Goal: Task Accomplishment & Management: Complete application form

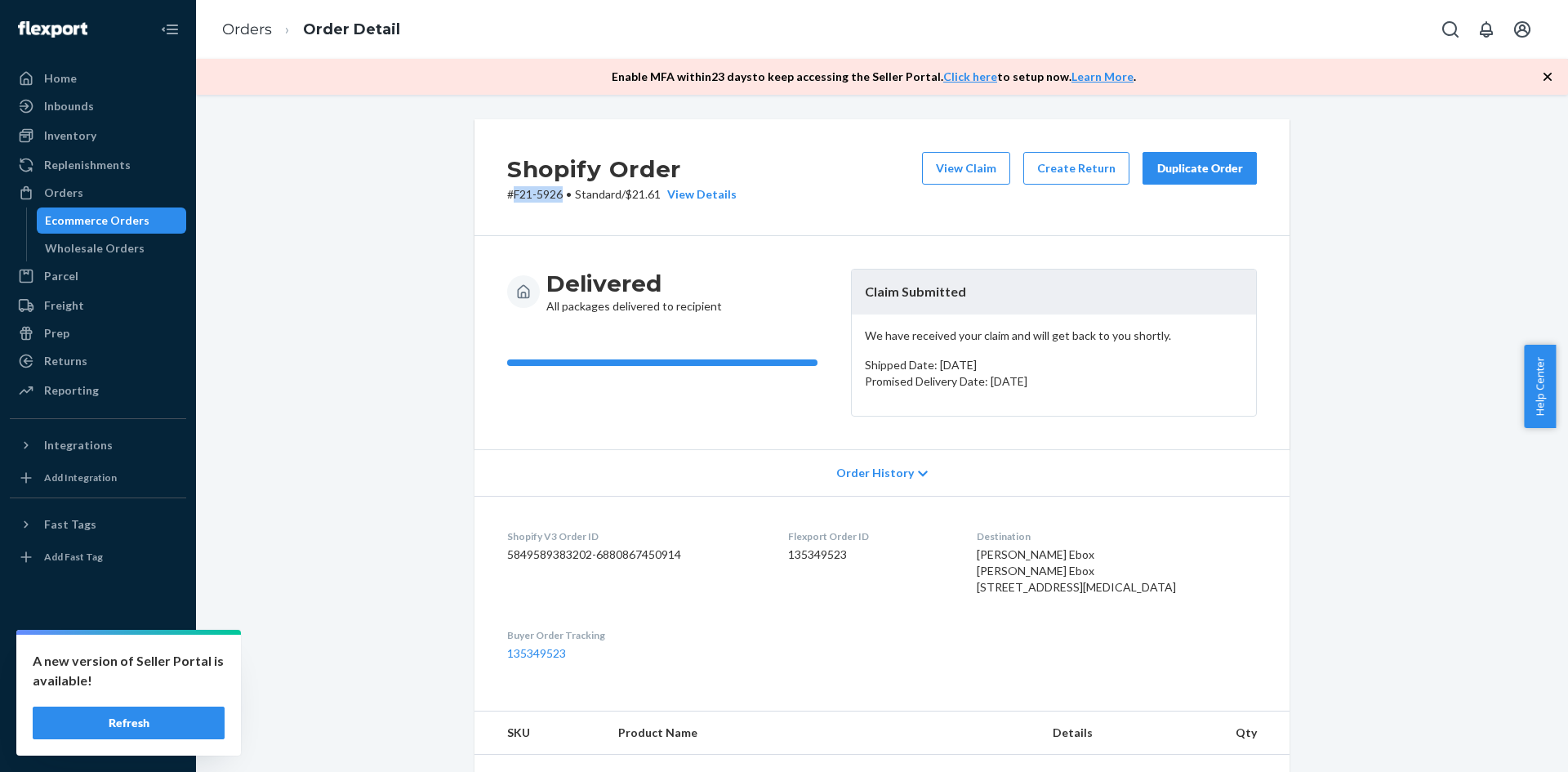
scroll to position [245, 0]
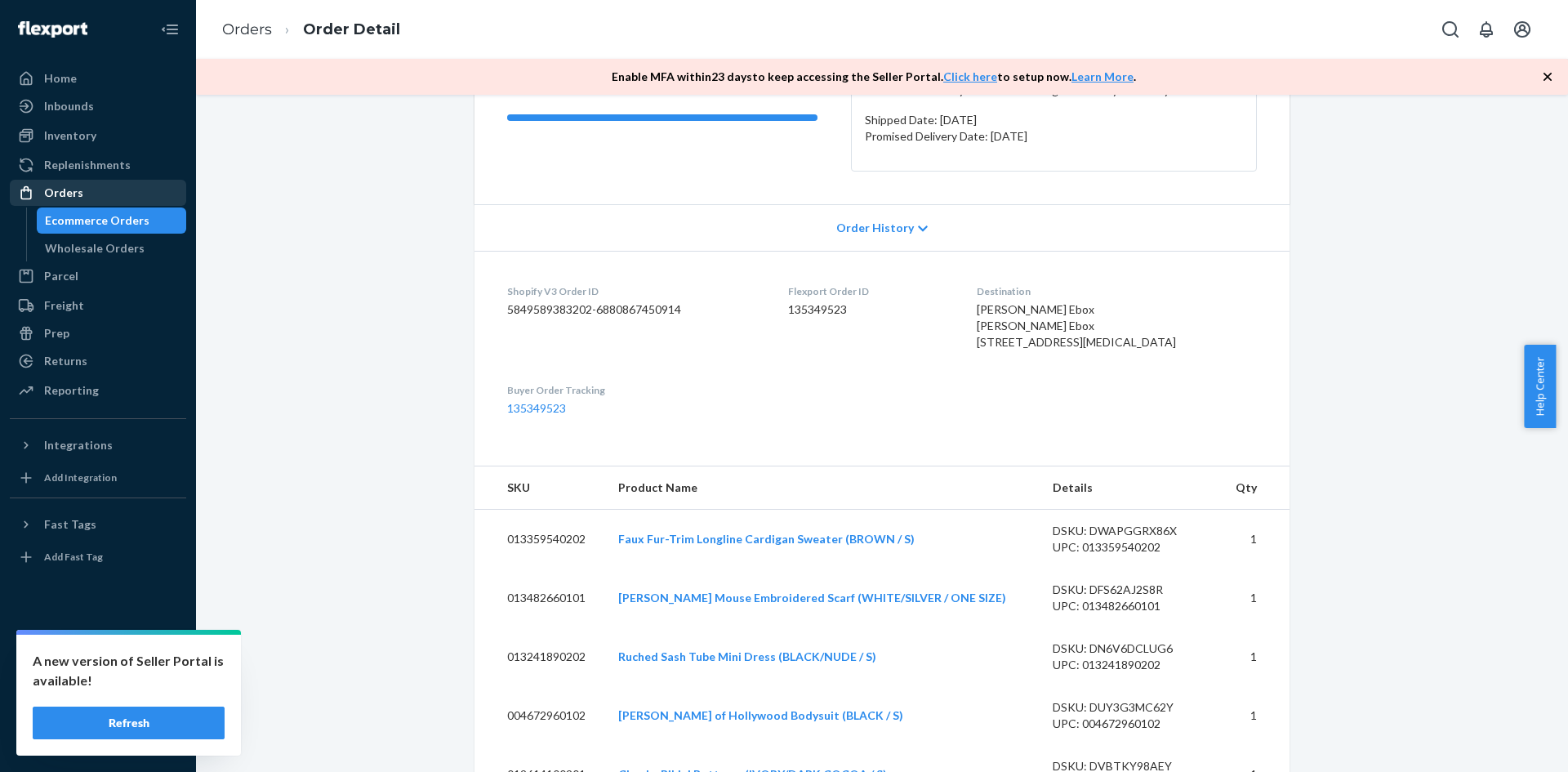
click at [89, 196] on div "Orders" at bounding box center [97, 193] width 173 height 22
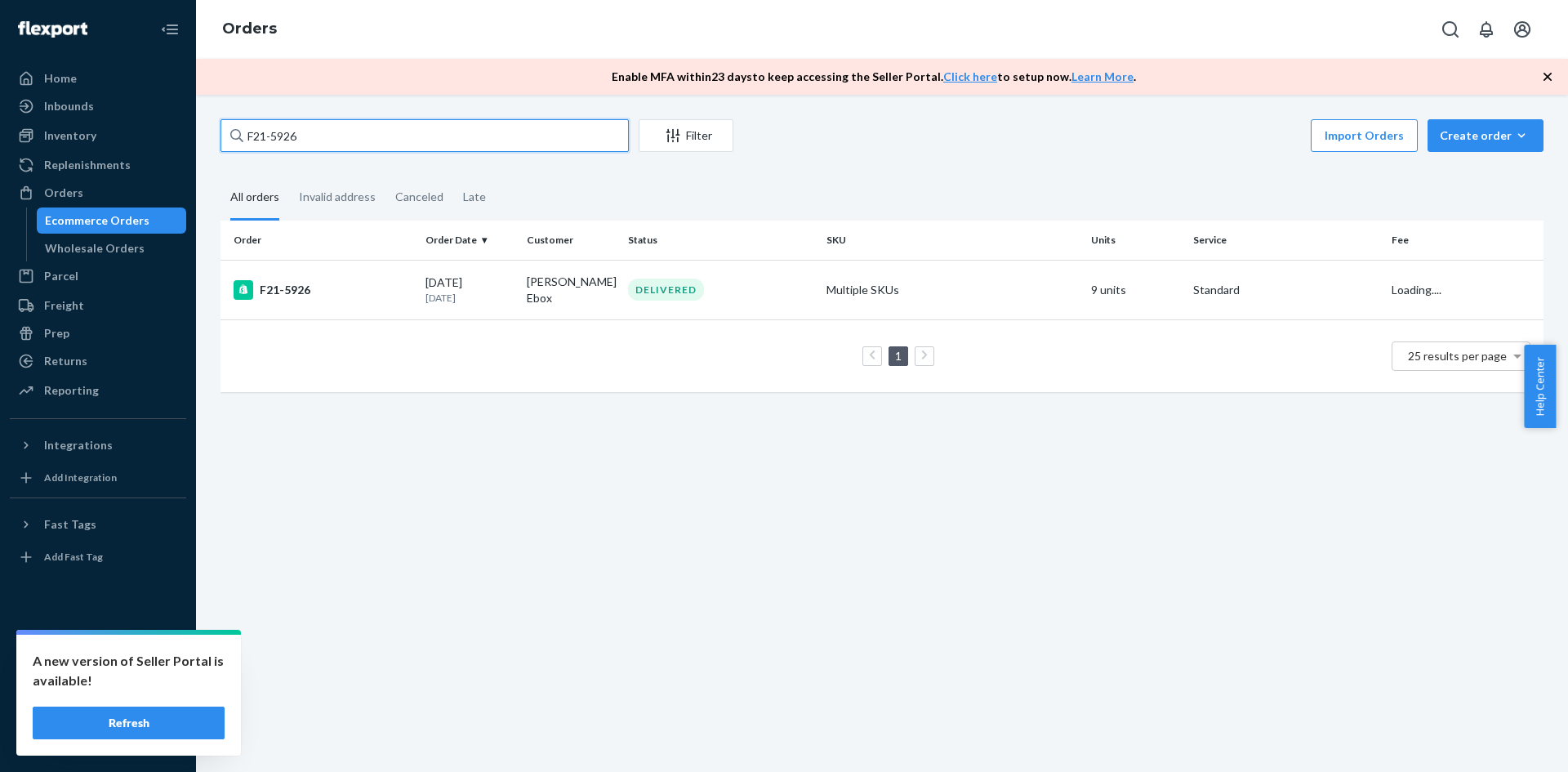
click at [328, 135] on input "F21-5926" at bounding box center [425, 135] width 408 height 33
click at [286, 289] on div "F21-5926" at bounding box center [323, 289] width 179 height 20
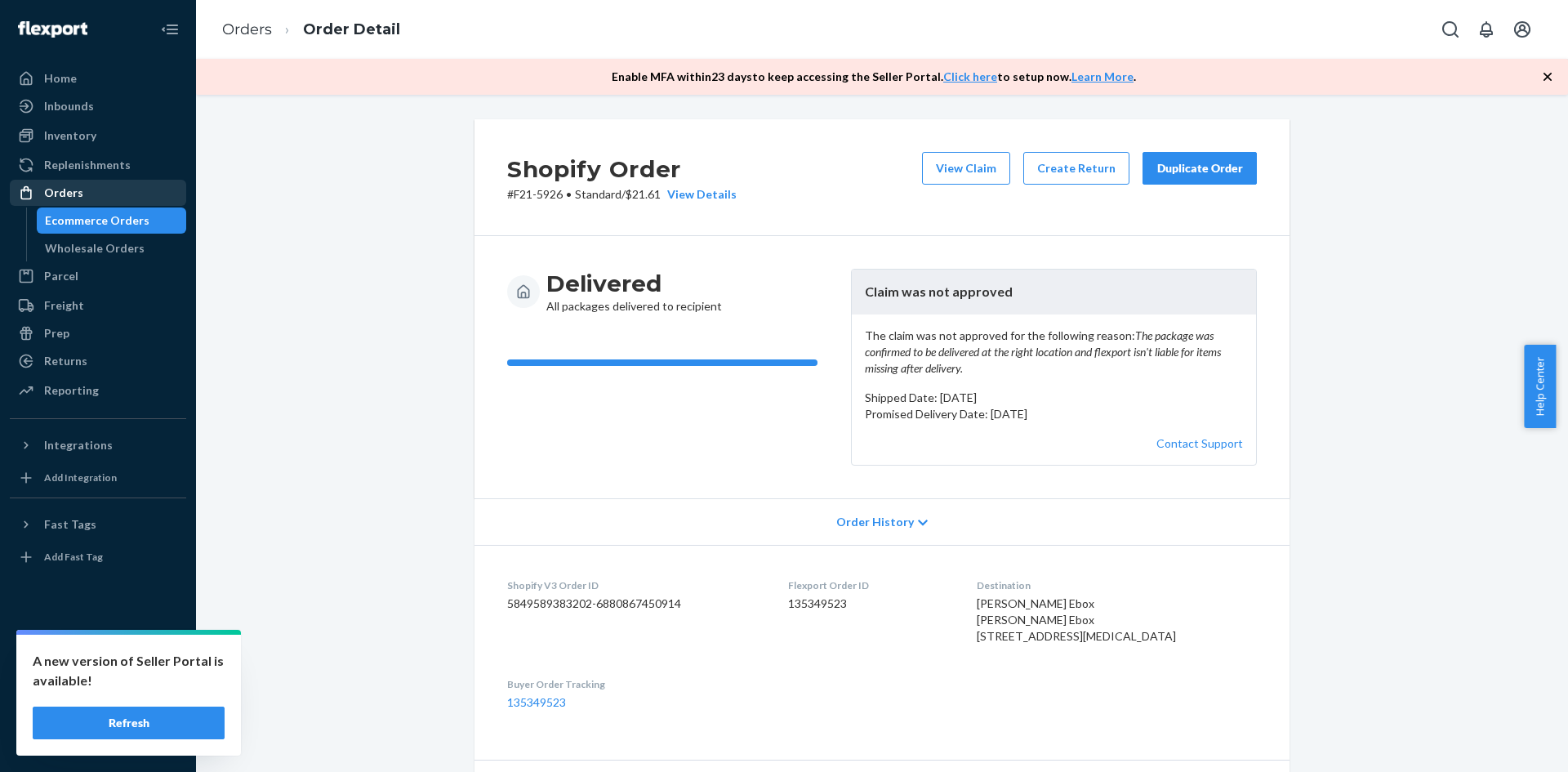
click at [118, 197] on div "Orders" at bounding box center [97, 193] width 173 height 22
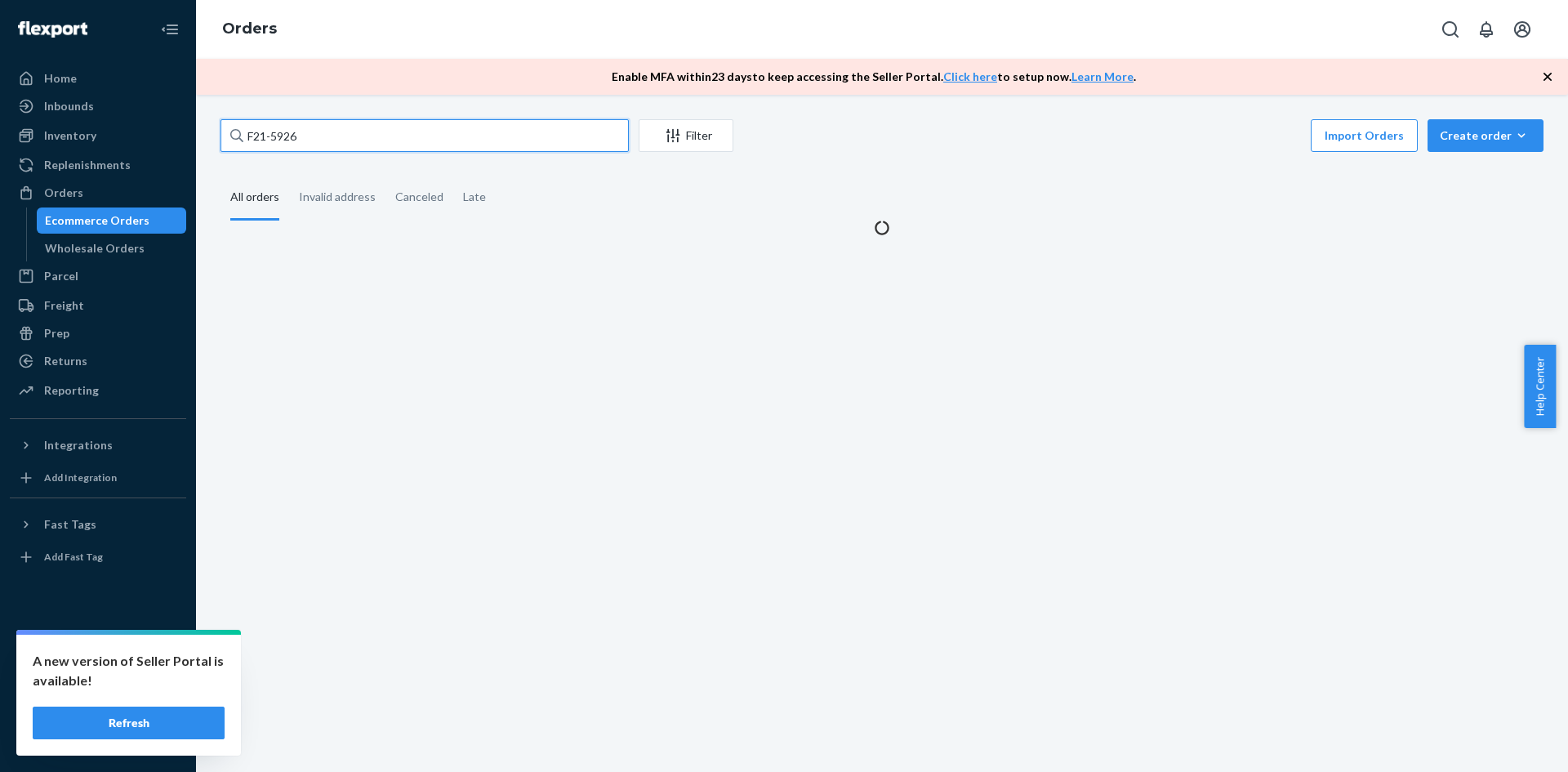
click at [400, 144] on input "F21-5926" at bounding box center [425, 135] width 408 height 33
click at [399, 144] on input "F21-5926" at bounding box center [425, 135] width 408 height 33
paste input "F21-6371"
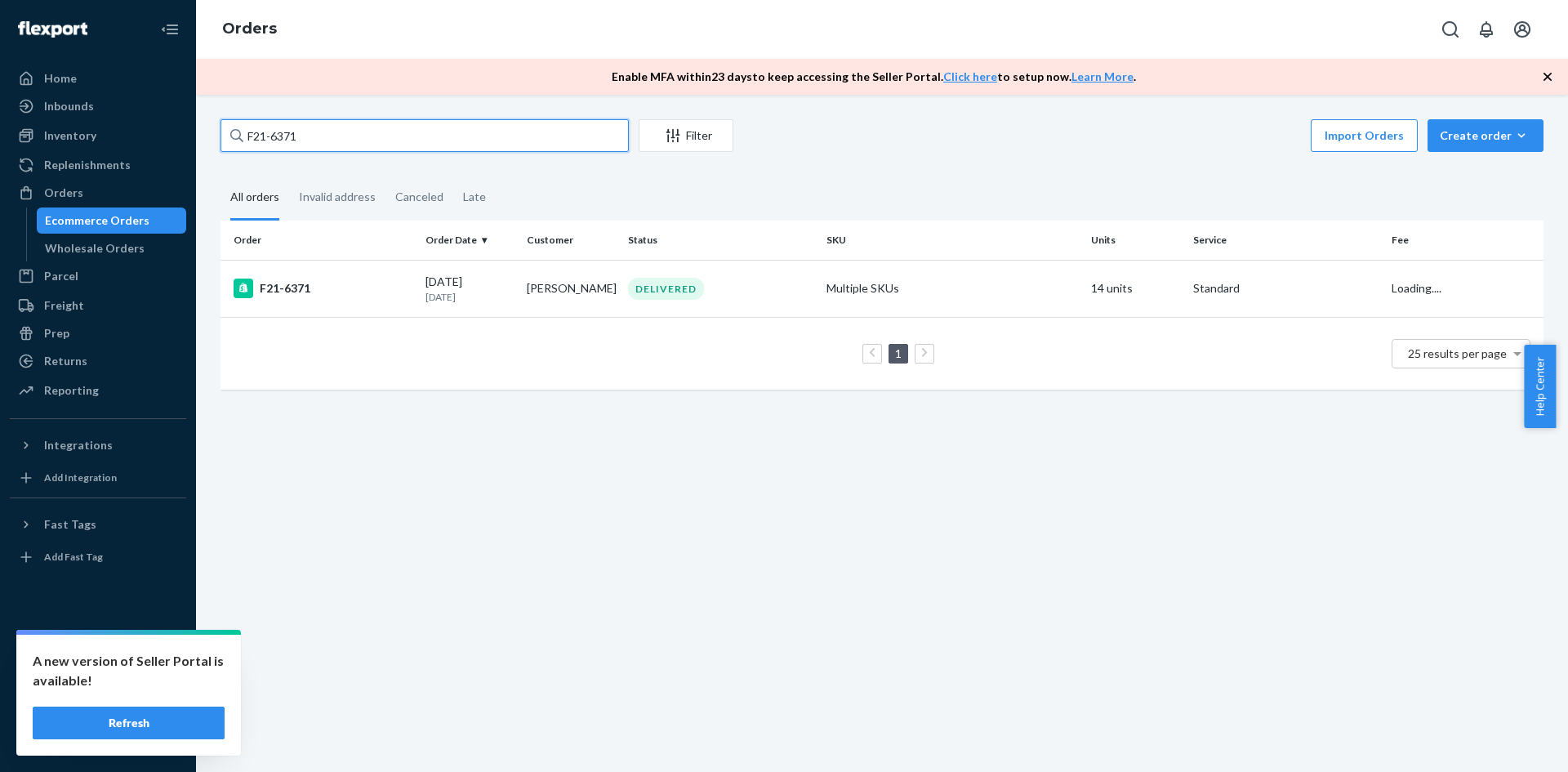
type input "F21-6371"
click at [302, 287] on div "F21-6371" at bounding box center [323, 288] width 179 height 20
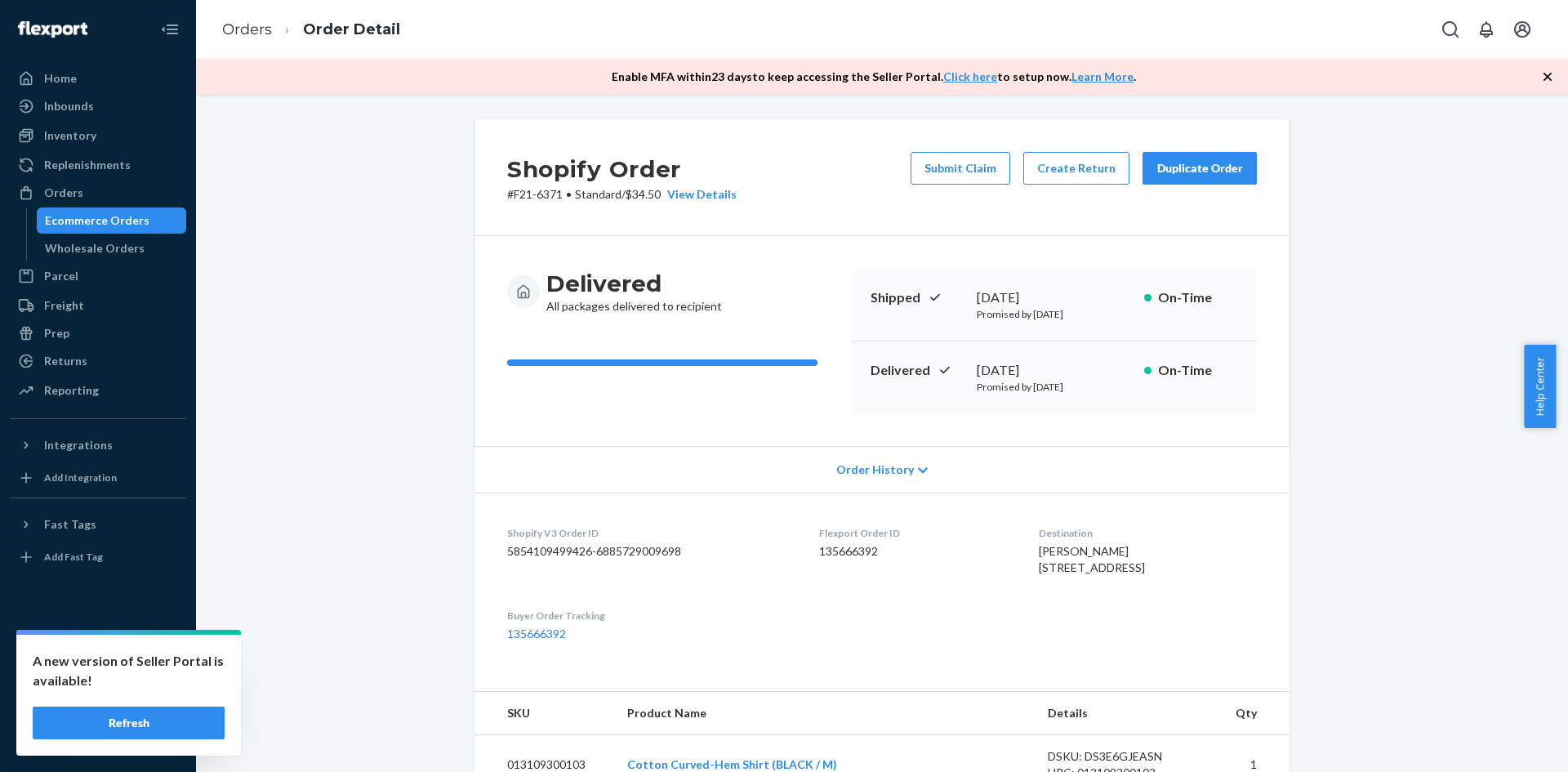
click at [956, 170] on button "Submit Claim" at bounding box center [960, 168] width 99 height 33
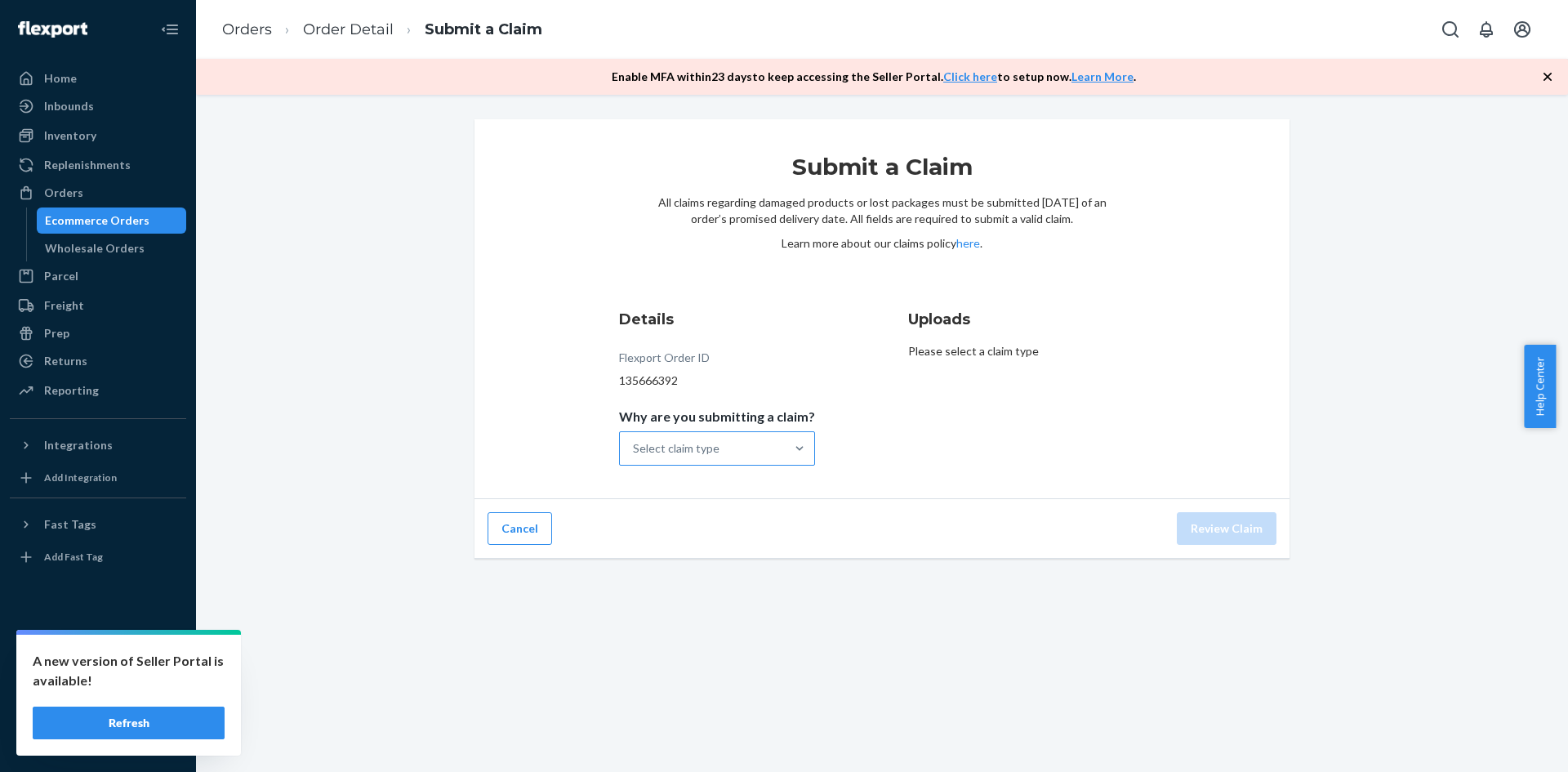
click at [741, 444] on div "Select claim type" at bounding box center [702, 448] width 165 height 33
click at [634, 444] on input "Why are you submitting a claim? Select claim type" at bounding box center [633, 447] width 2 height 16
click at [704, 587] on div "Missing product" at bounding box center [717, 586] width 189 height 33
click at [634, 457] on input "Why are you submitting a claim? option Missing product focused, 4 of 4. 4 resul…" at bounding box center [633, 447] width 2 height 16
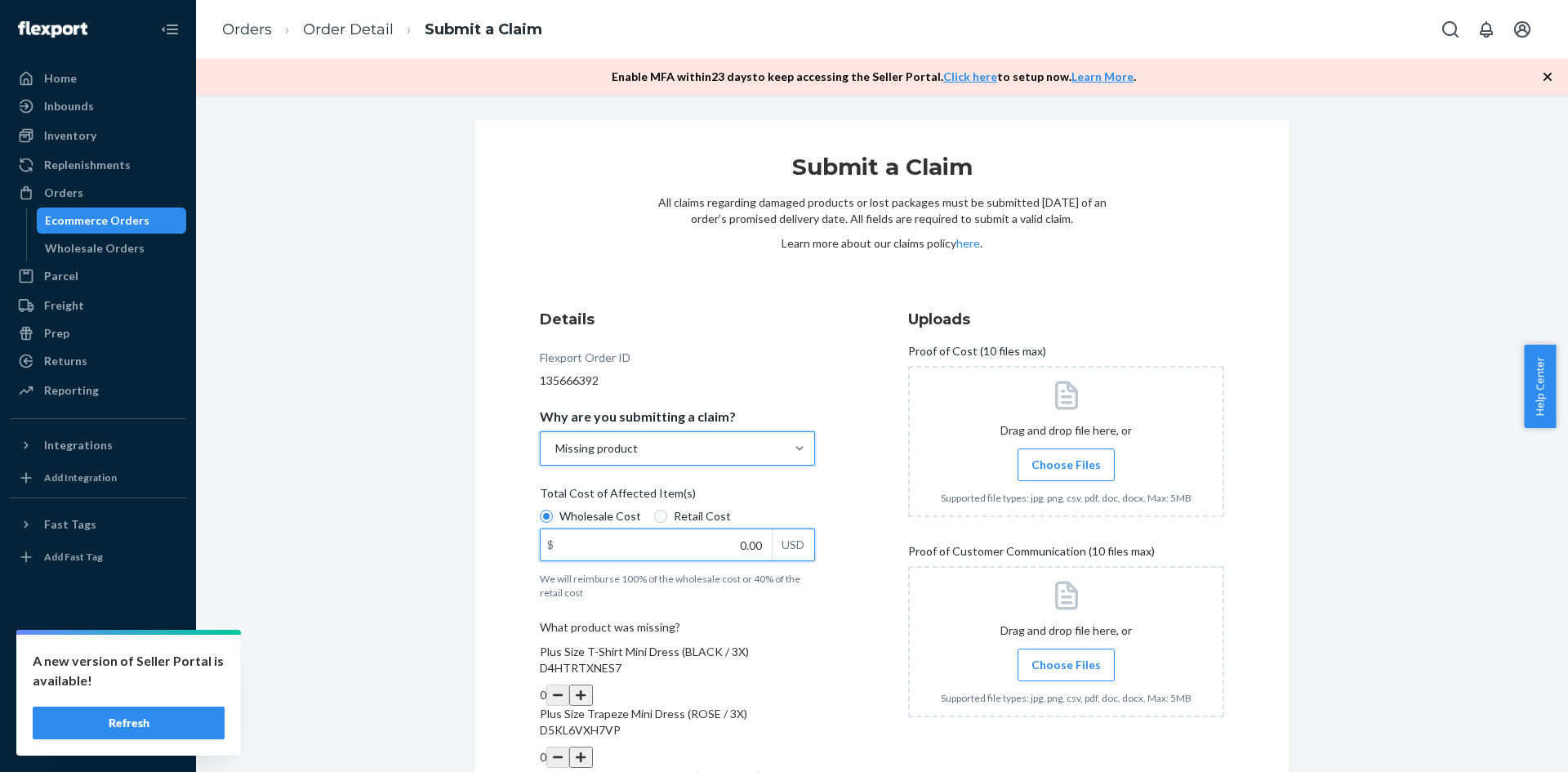
click at [741, 540] on input "0.00" at bounding box center [656, 544] width 231 height 31
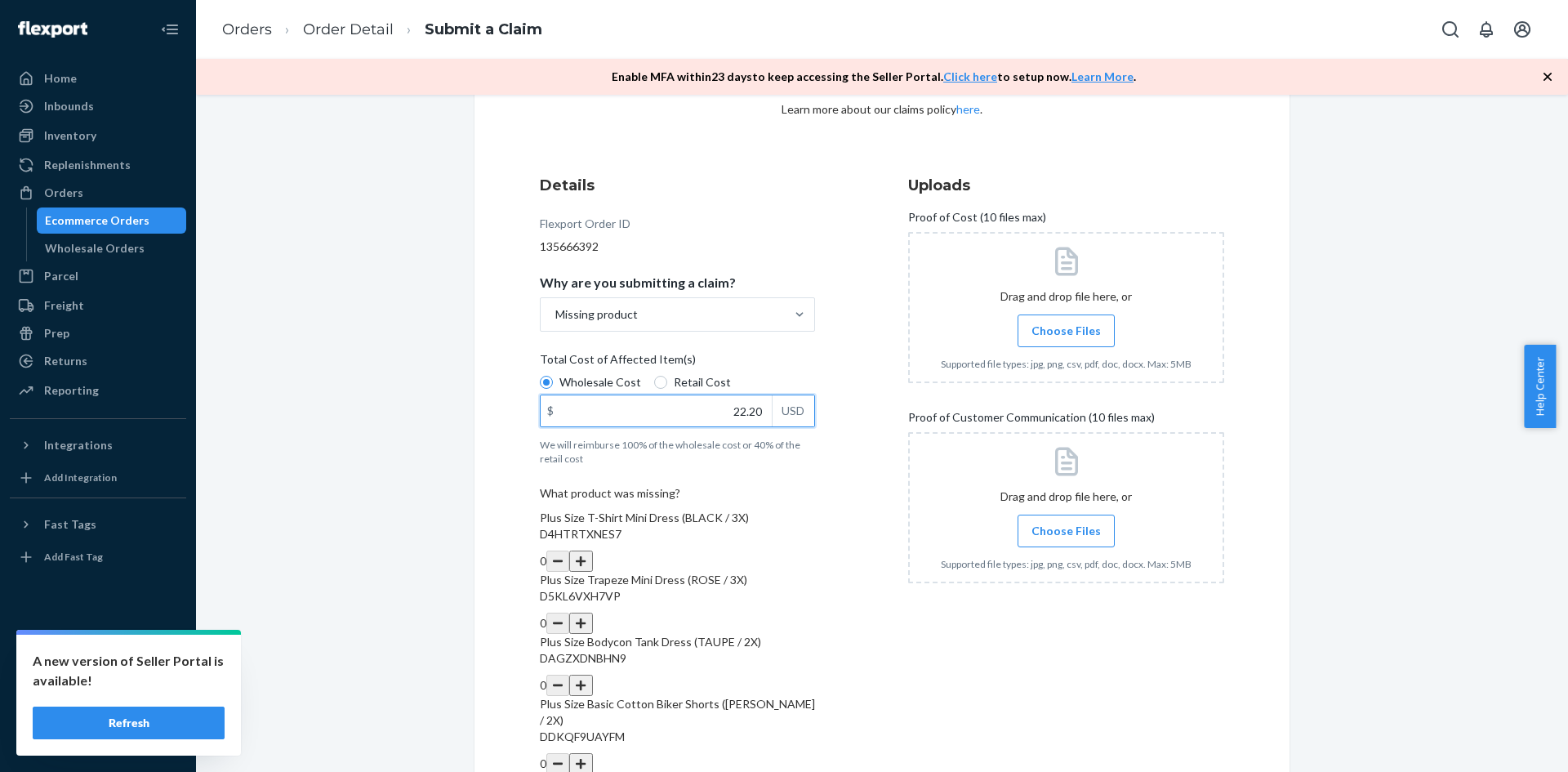
scroll to position [164, 0]
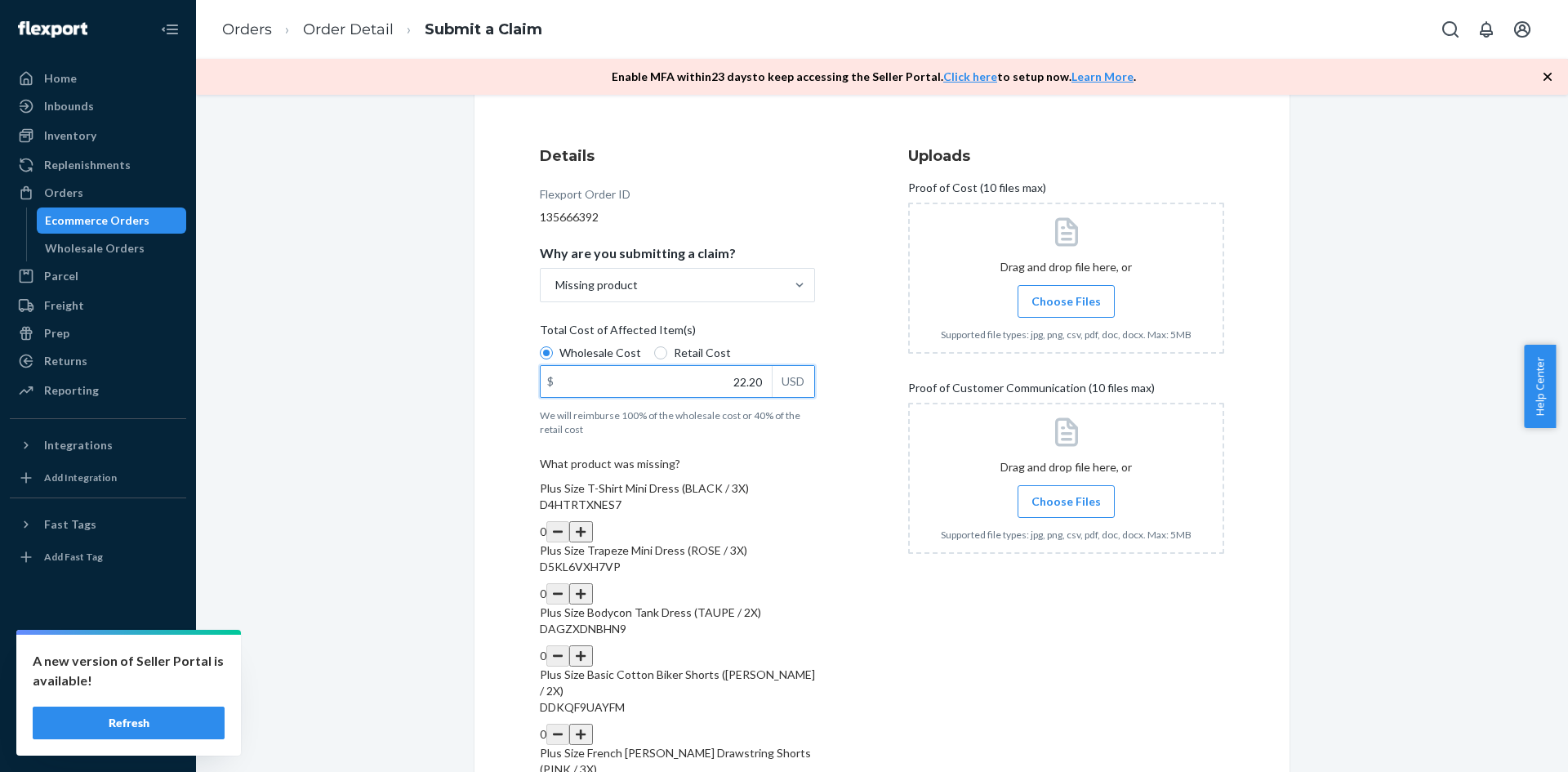
type input "22.20"
click at [1054, 332] on div at bounding box center [1066, 277] width 316 height 151
click at [1061, 487] on label "Choose Files" at bounding box center [1066, 501] width 97 height 33
click at [1066, 492] on input "Choose Files" at bounding box center [1066, 501] width 1 height 18
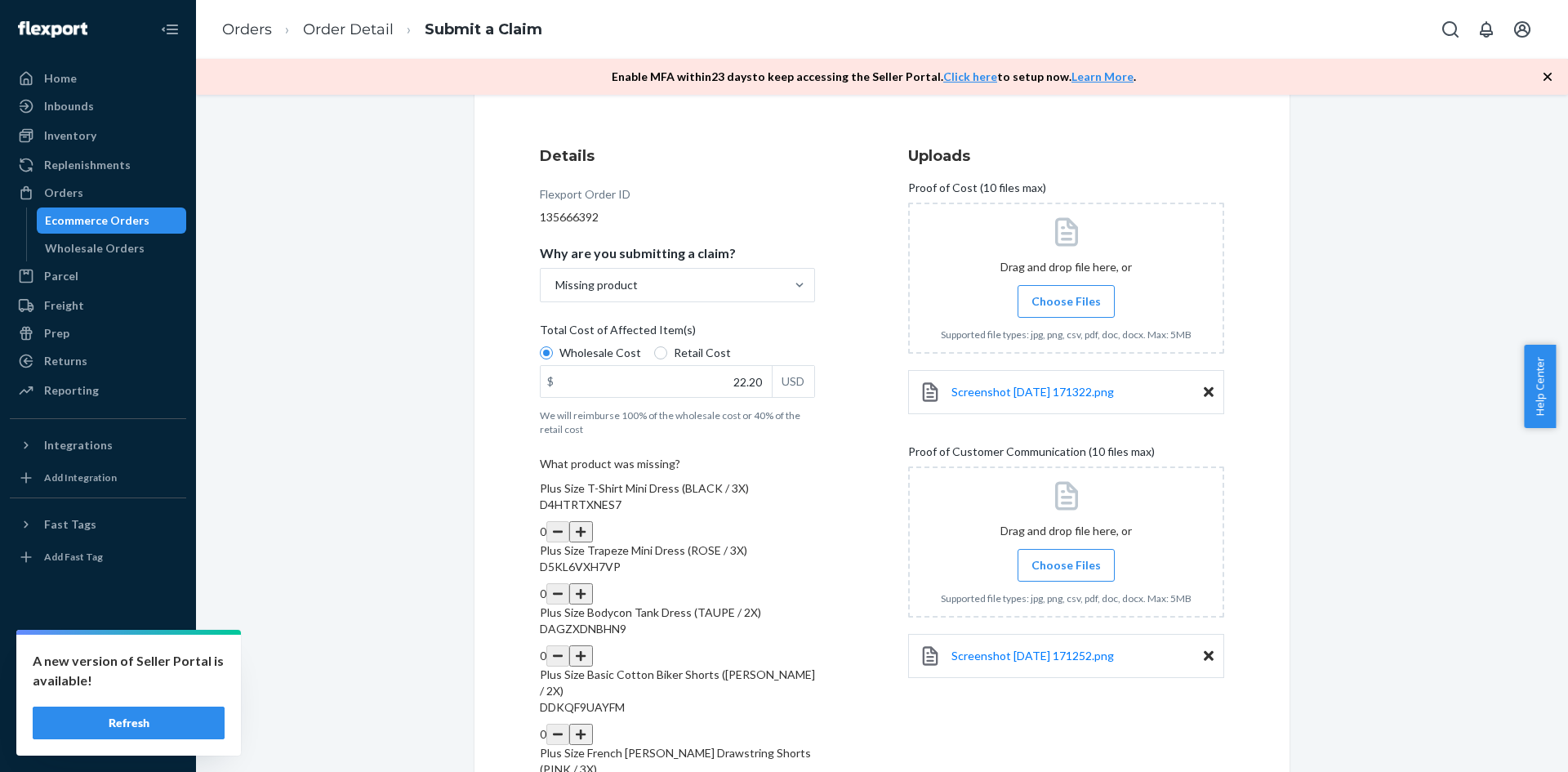
click at [1061, 559] on span "Choose Files" at bounding box center [1066, 564] width 69 height 16
click at [1066, 559] on input "Choose Files" at bounding box center [1066, 564] width 1 height 18
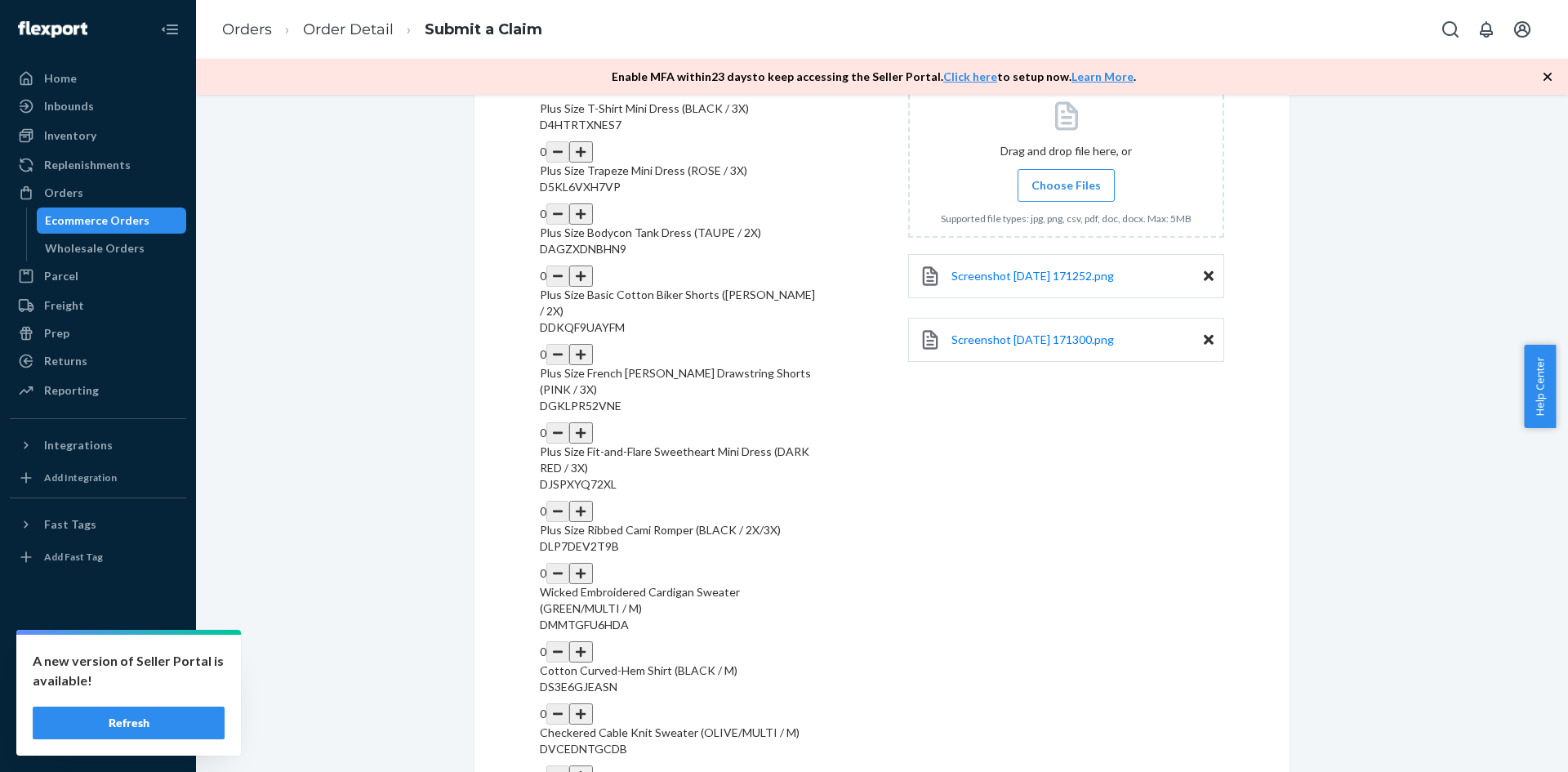
scroll to position [572, 0]
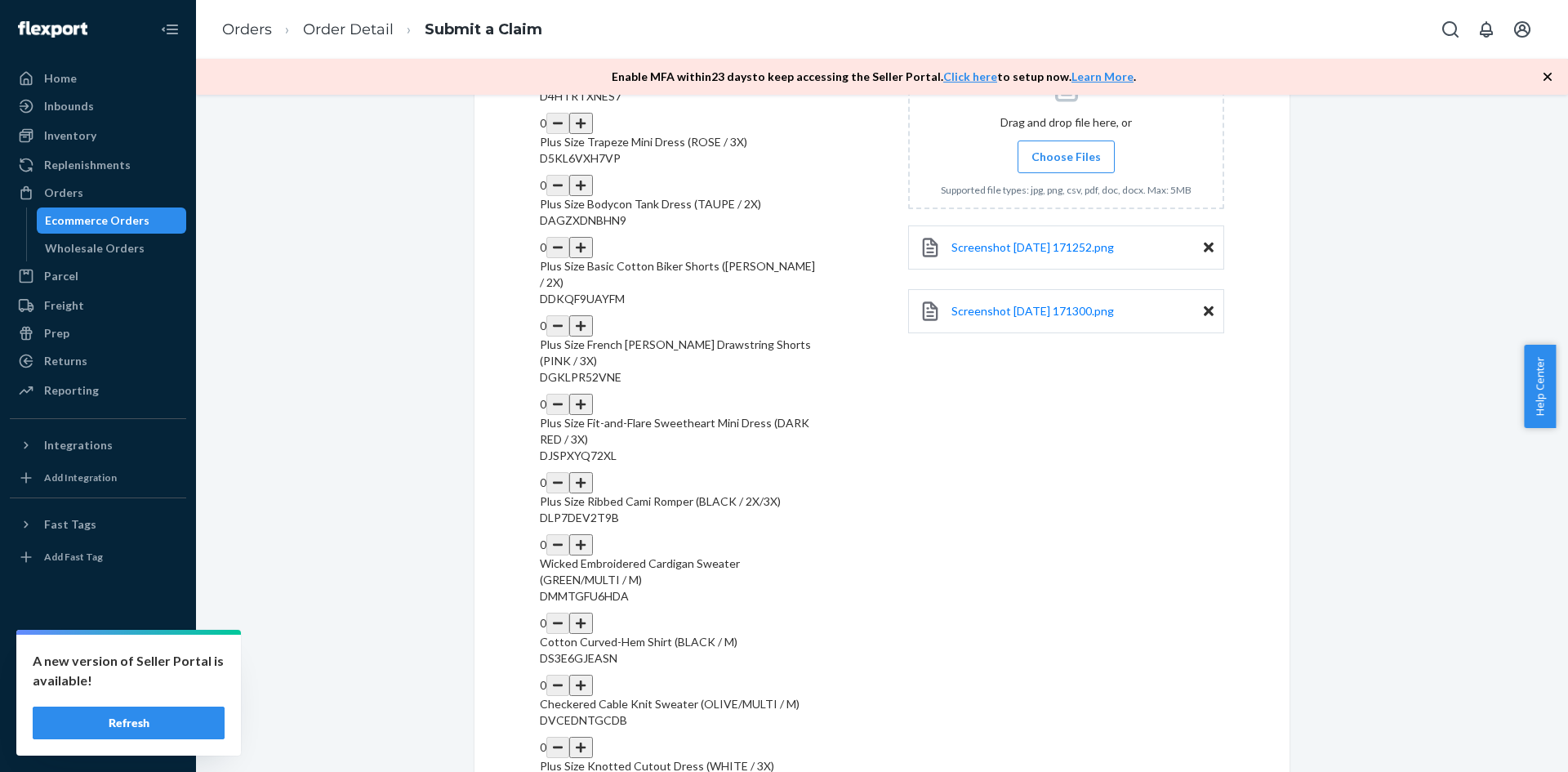
click at [592, 394] on button "button" at bounding box center [580, 404] width 22 height 22
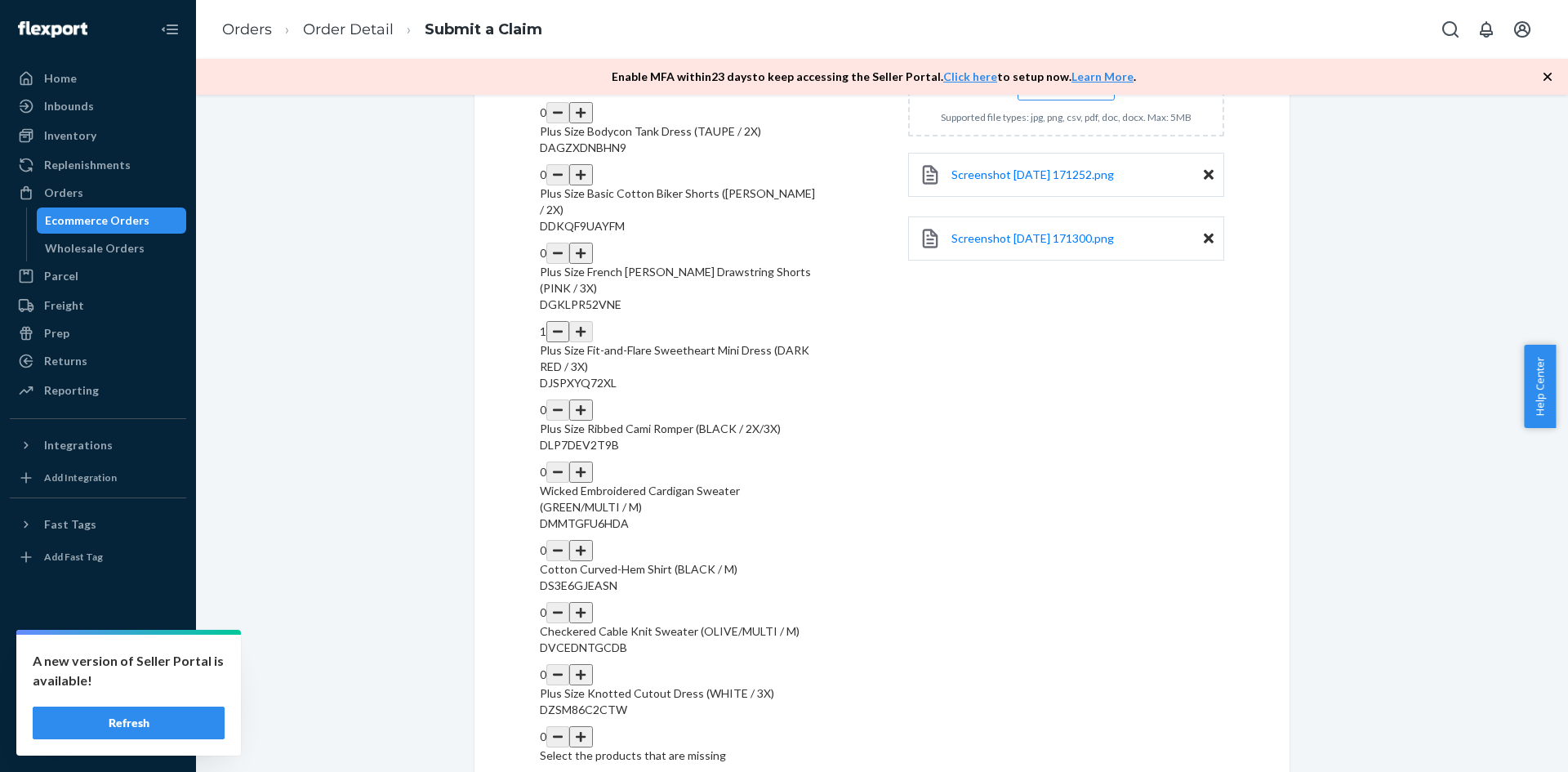
click at [592, 461] on button "button" at bounding box center [580, 472] width 22 height 22
click at [592, 663] on button "button" at bounding box center [580, 674] width 22 height 22
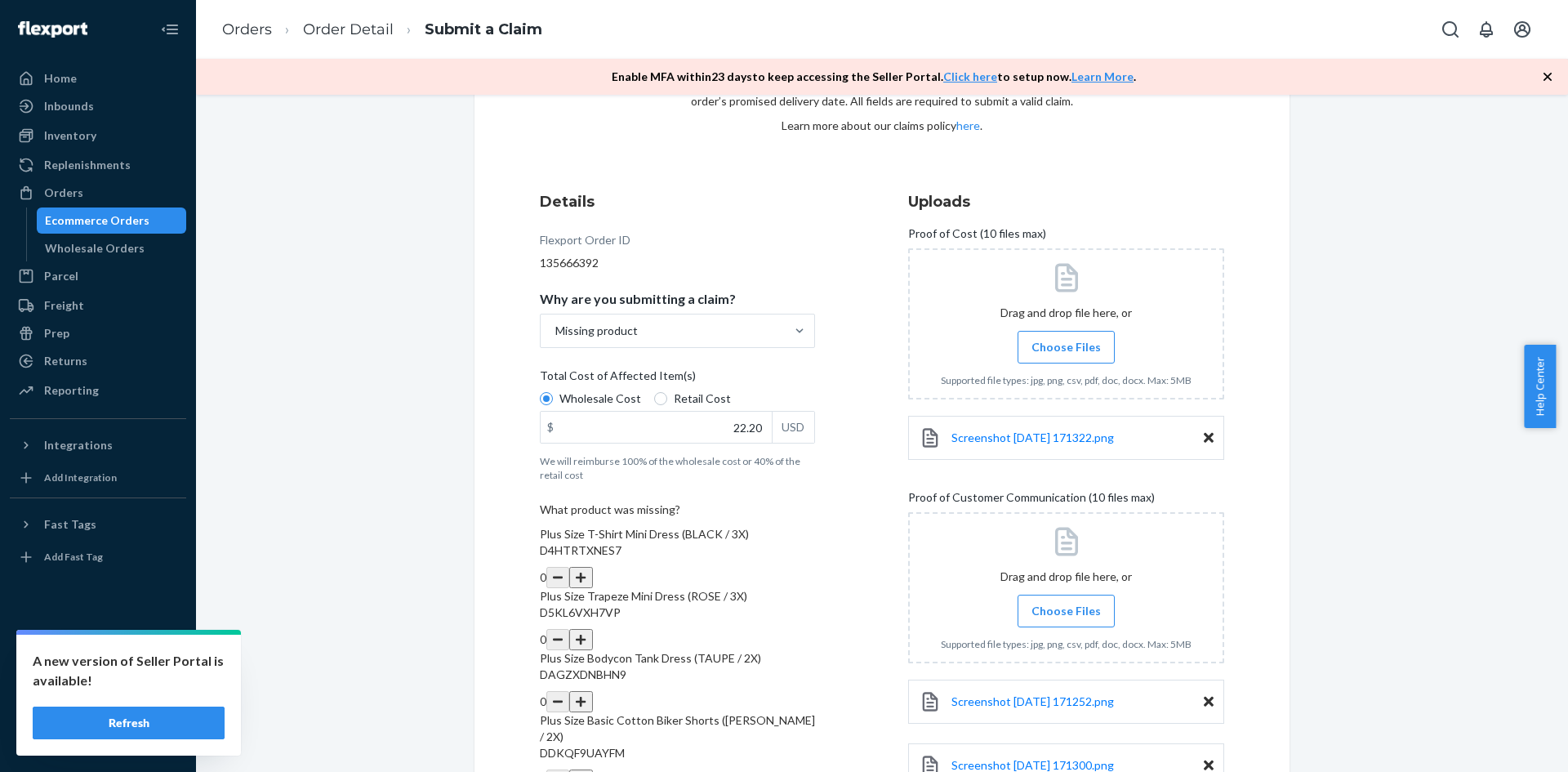
scroll to position [245, 0]
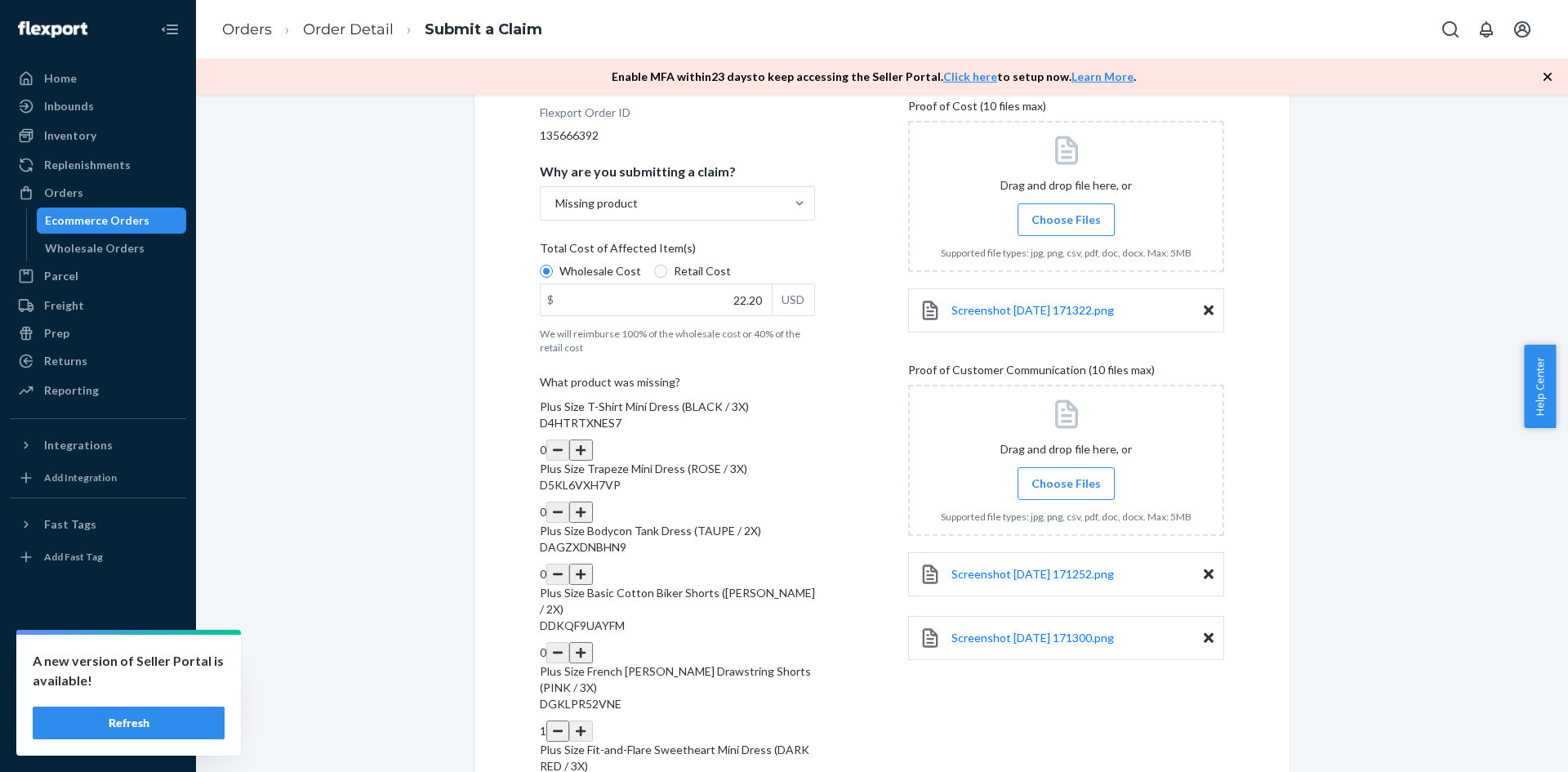
click at [592, 563] on button "button" at bounding box center [580, 574] width 22 height 22
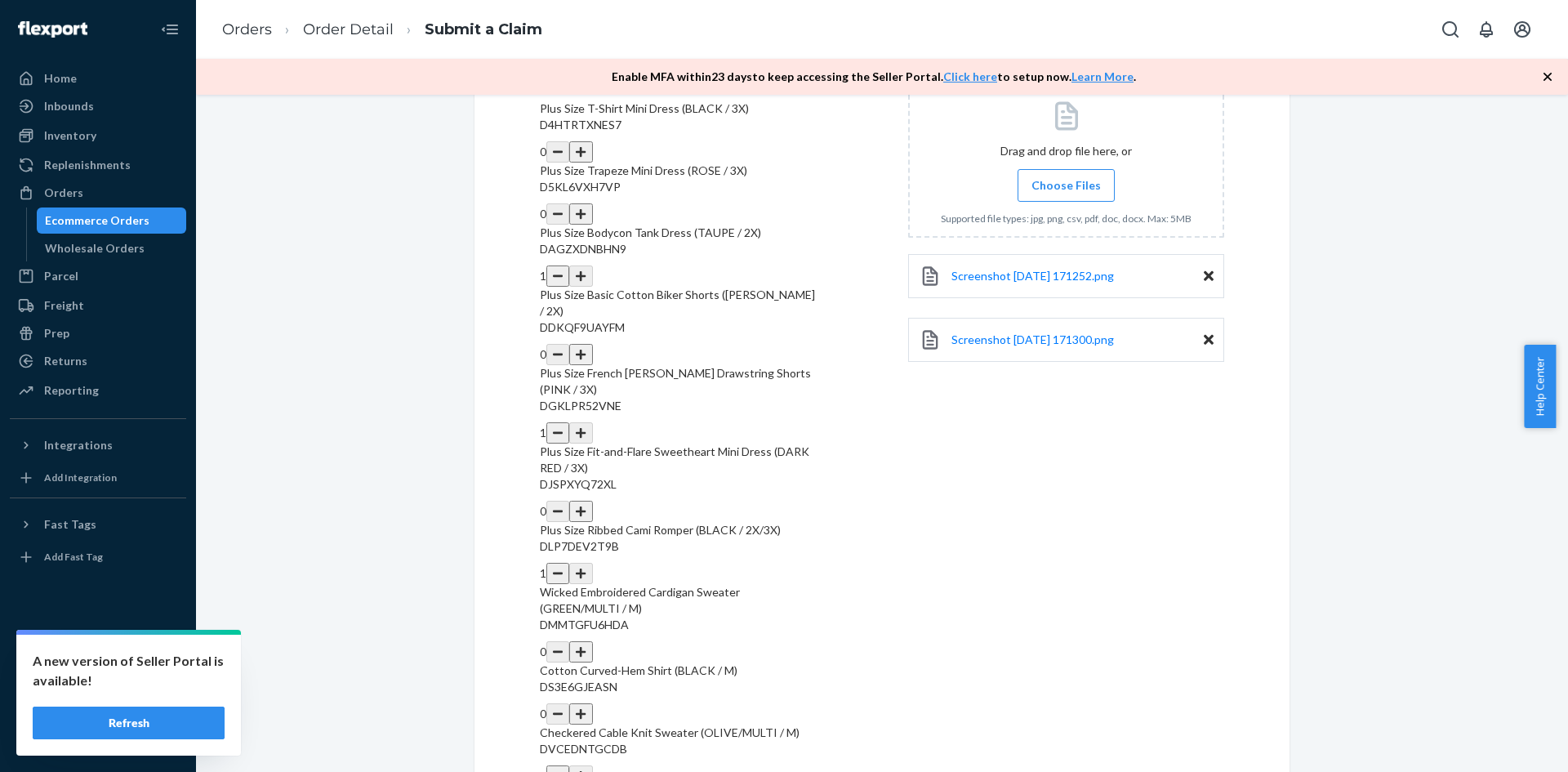
scroll to position [572, 0]
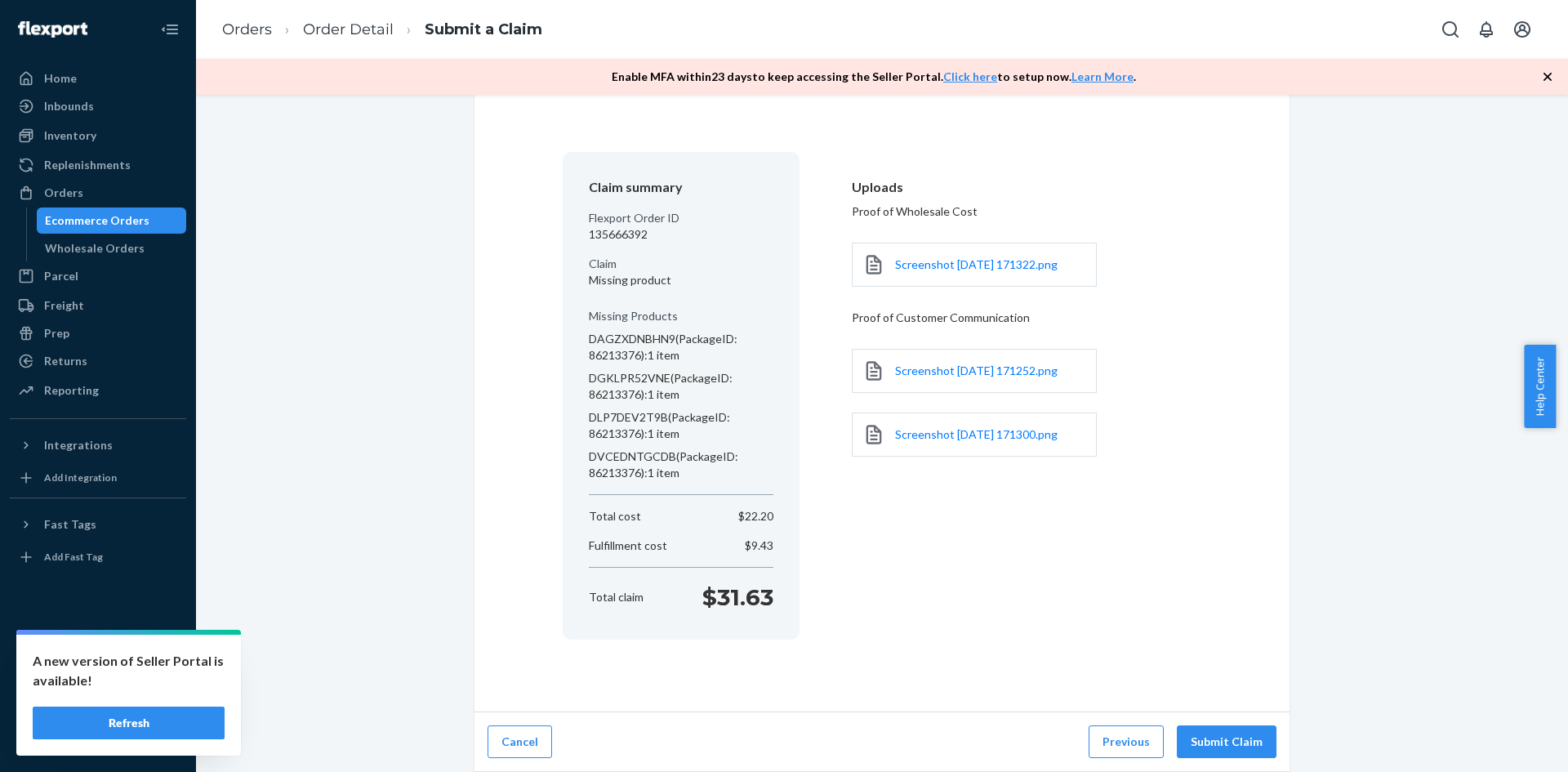
scroll to position [81, 0]
click at [1224, 732] on button "Submit Claim" at bounding box center [1227, 741] width 99 height 33
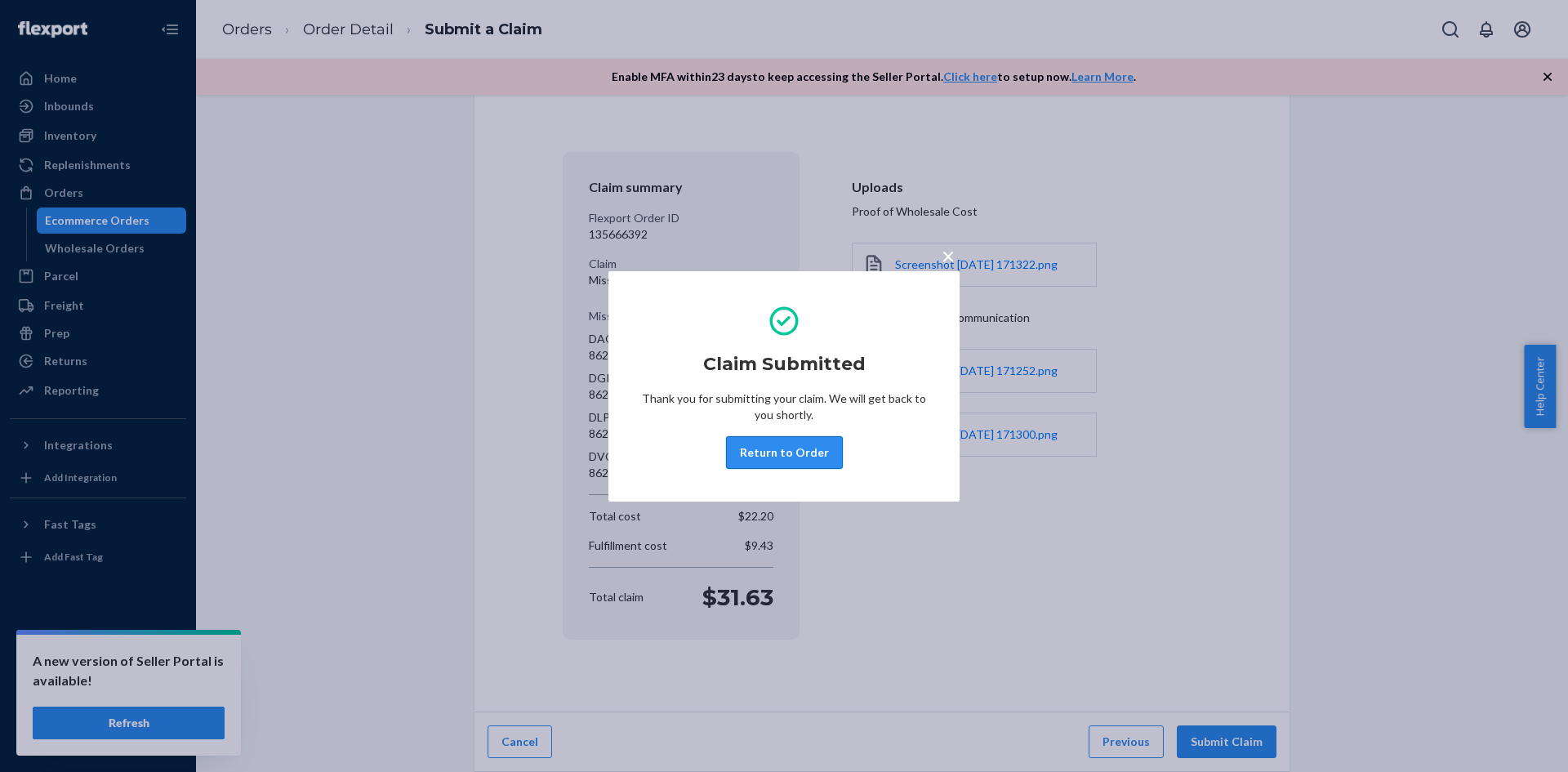
click at [767, 450] on button "Return to Order" at bounding box center [784, 452] width 117 height 33
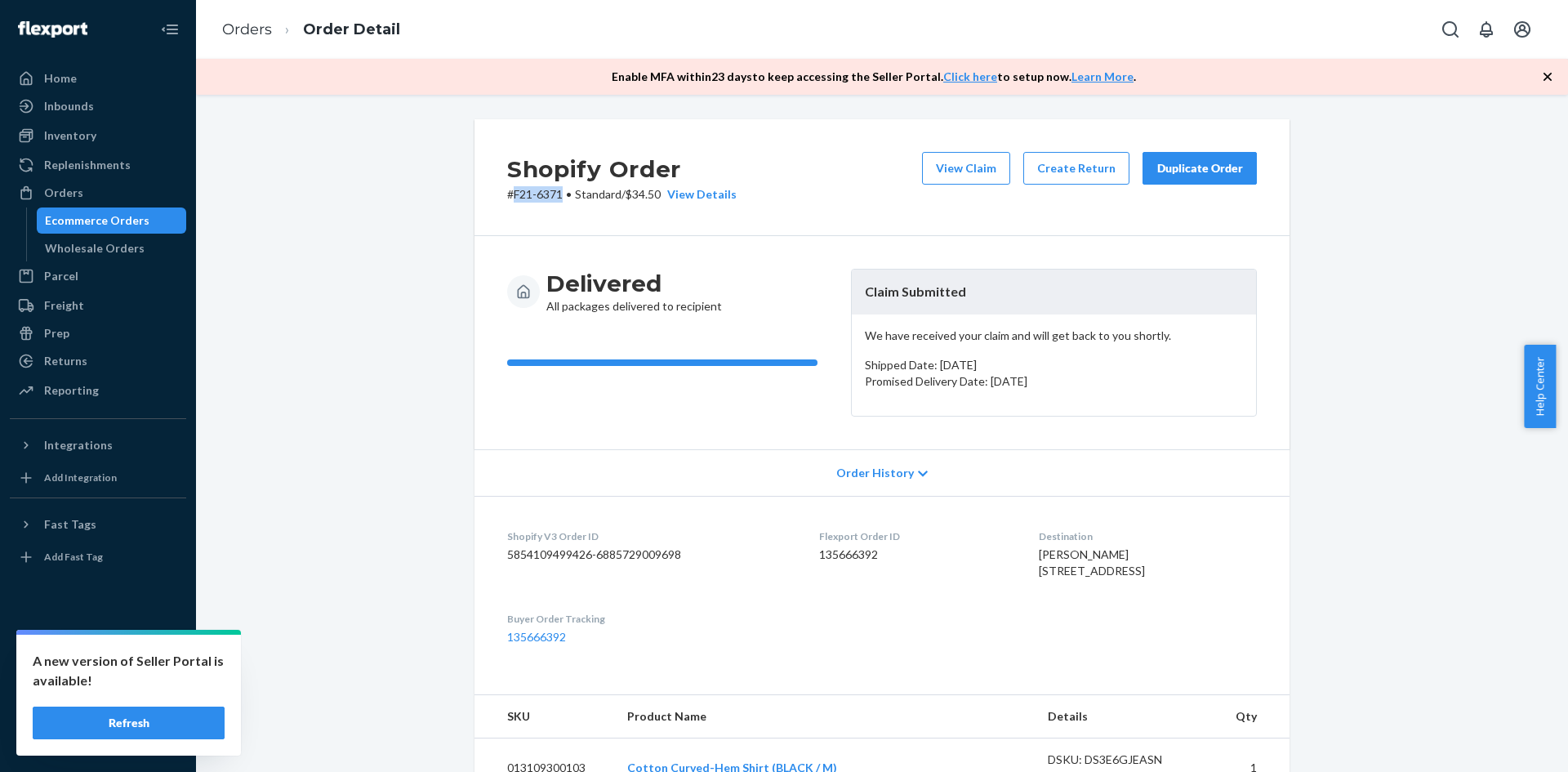
drag, startPoint x: 557, startPoint y: 194, endPoint x: 507, endPoint y: 189, distance: 50.2
click at [507, 189] on p "# F21-6371 • Standard / $34.50 View Details" at bounding box center [621, 194] width 229 height 16
copy p "F21-6371"
click at [87, 189] on div "Orders" at bounding box center [97, 193] width 173 height 22
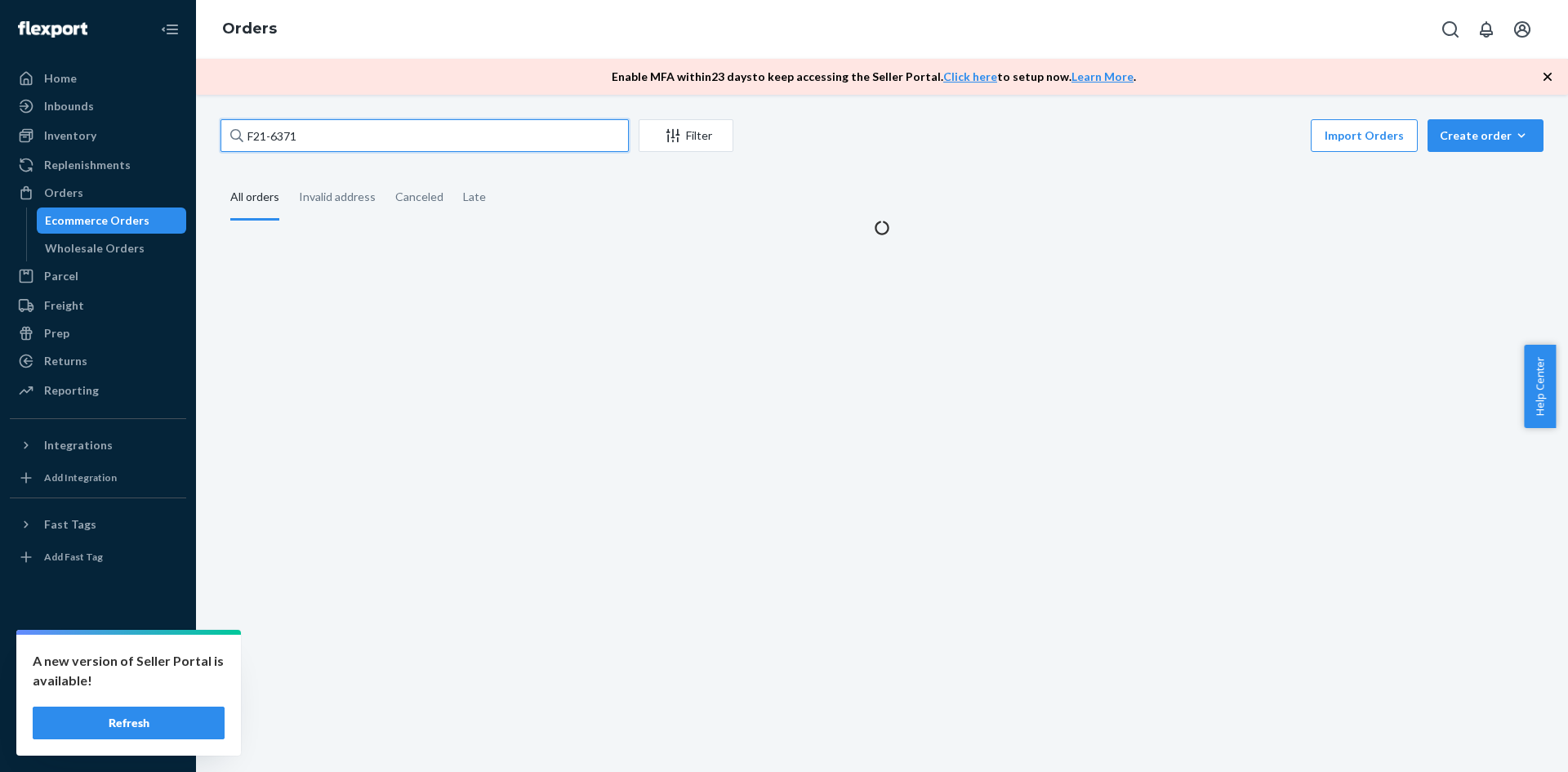
click at [358, 131] on input "F21-6371" at bounding box center [425, 135] width 408 height 33
click at [358, 133] on input "F21-6371" at bounding box center [425, 135] width 408 height 33
paste input "F21-8364"
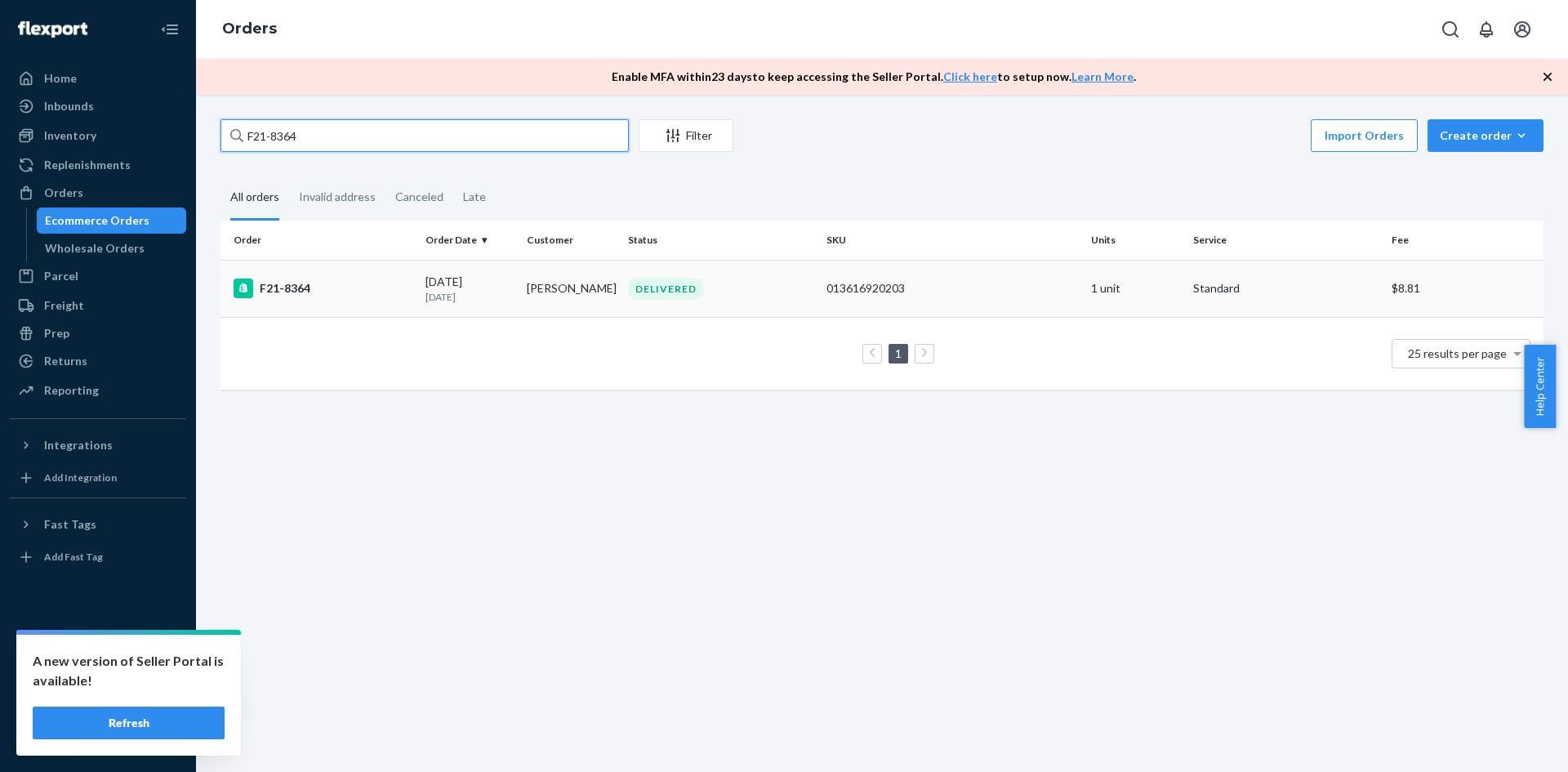
type input "F21-8364"
click at [280, 293] on div "F21-8364" at bounding box center [323, 288] width 179 height 20
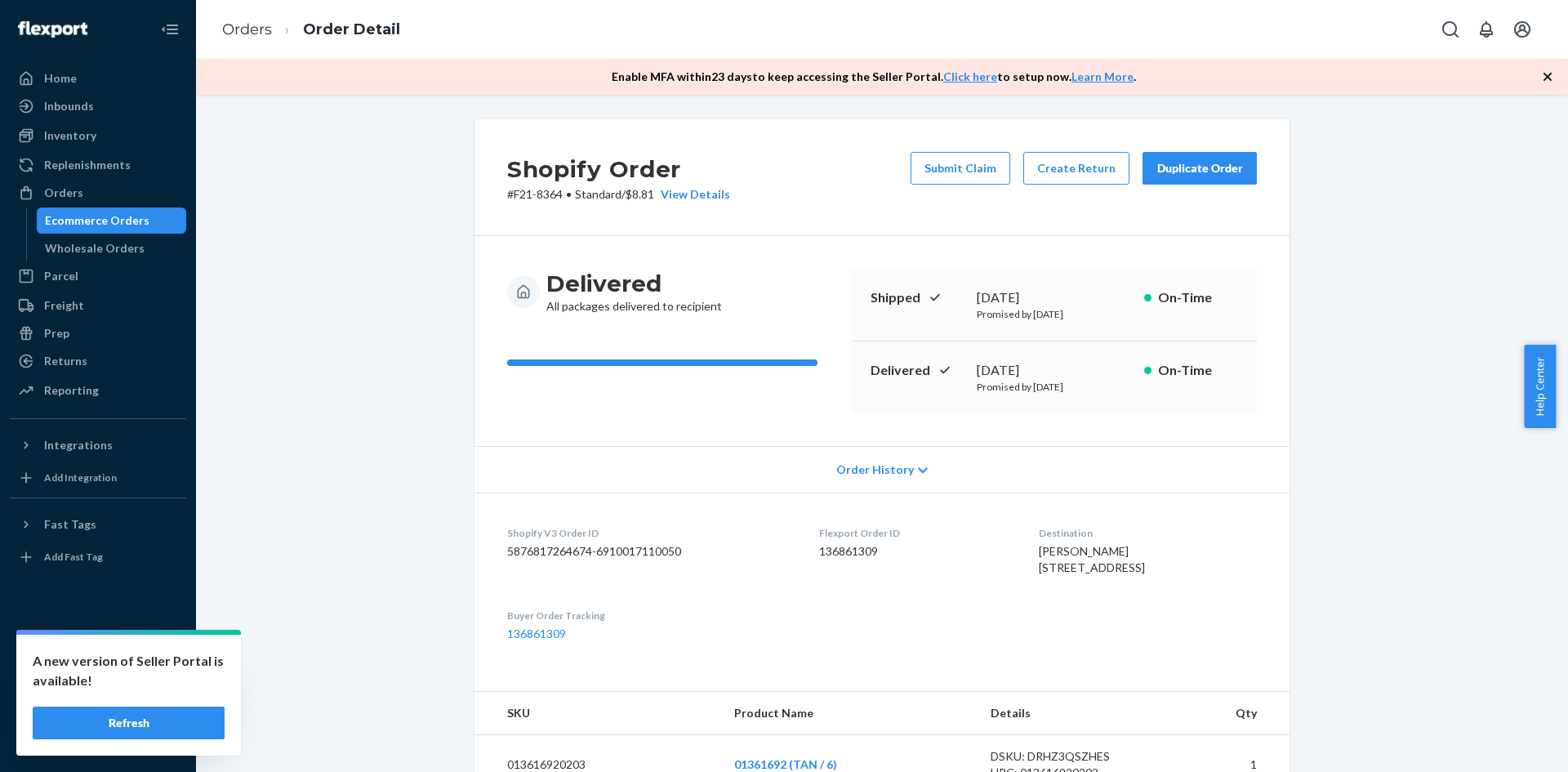
click at [956, 168] on button "Submit Claim" at bounding box center [960, 168] width 99 height 33
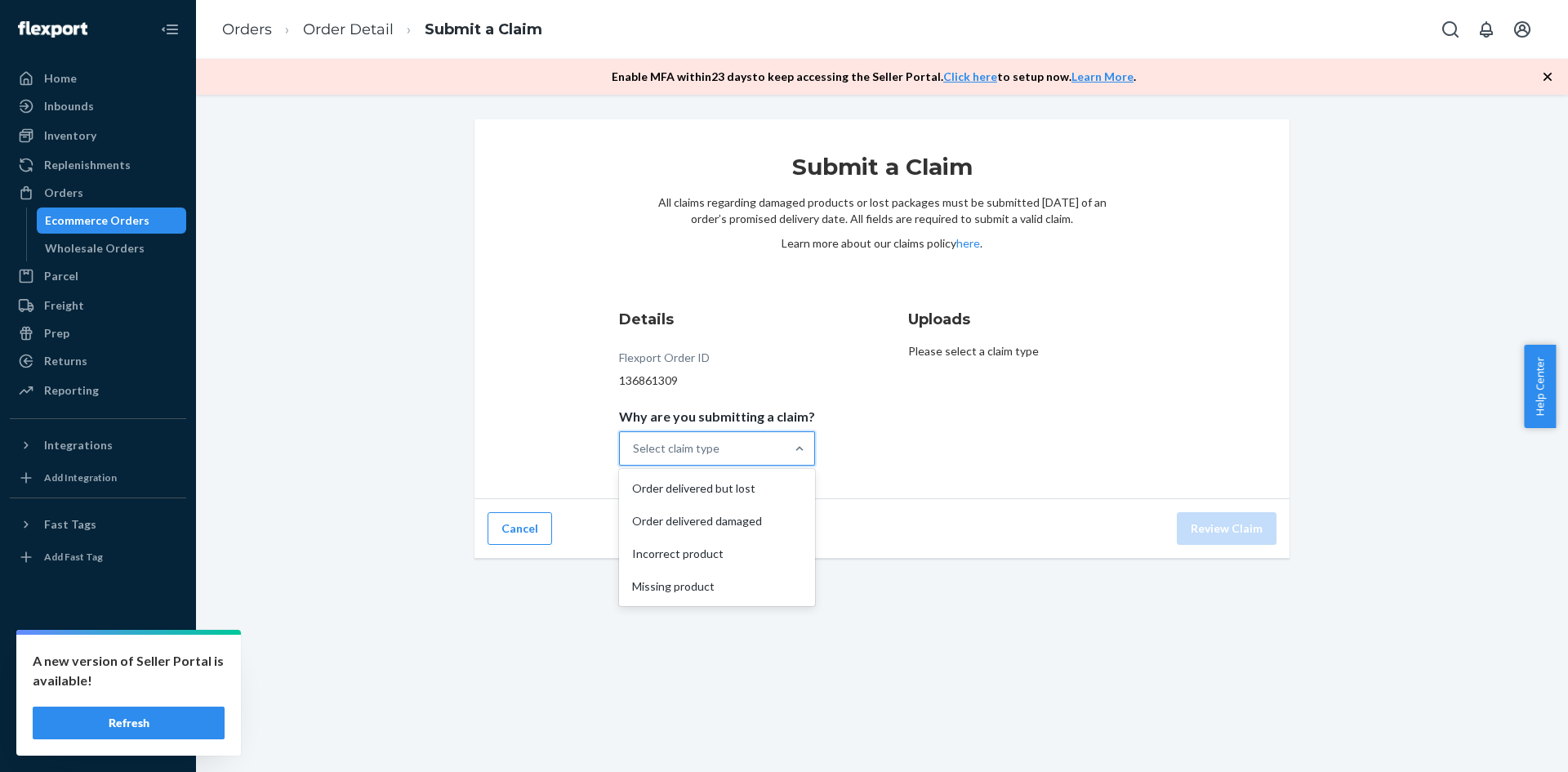
click at [771, 451] on div "Select claim type" at bounding box center [702, 448] width 165 height 33
click at [634, 451] on input "Why are you submitting a claim? option Order delivered but lost focused, 1 of 4…" at bounding box center [633, 447] width 2 height 16
click at [736, 484] on div "Order delivered but lost" at bounding box center [717, 488] width 189 height 33
click at [634, 457] on input "Why are you submitting a claim? option Order delivered but lost focused, 1 of 4…" at bounding box center [633, 447] width 2 height 16
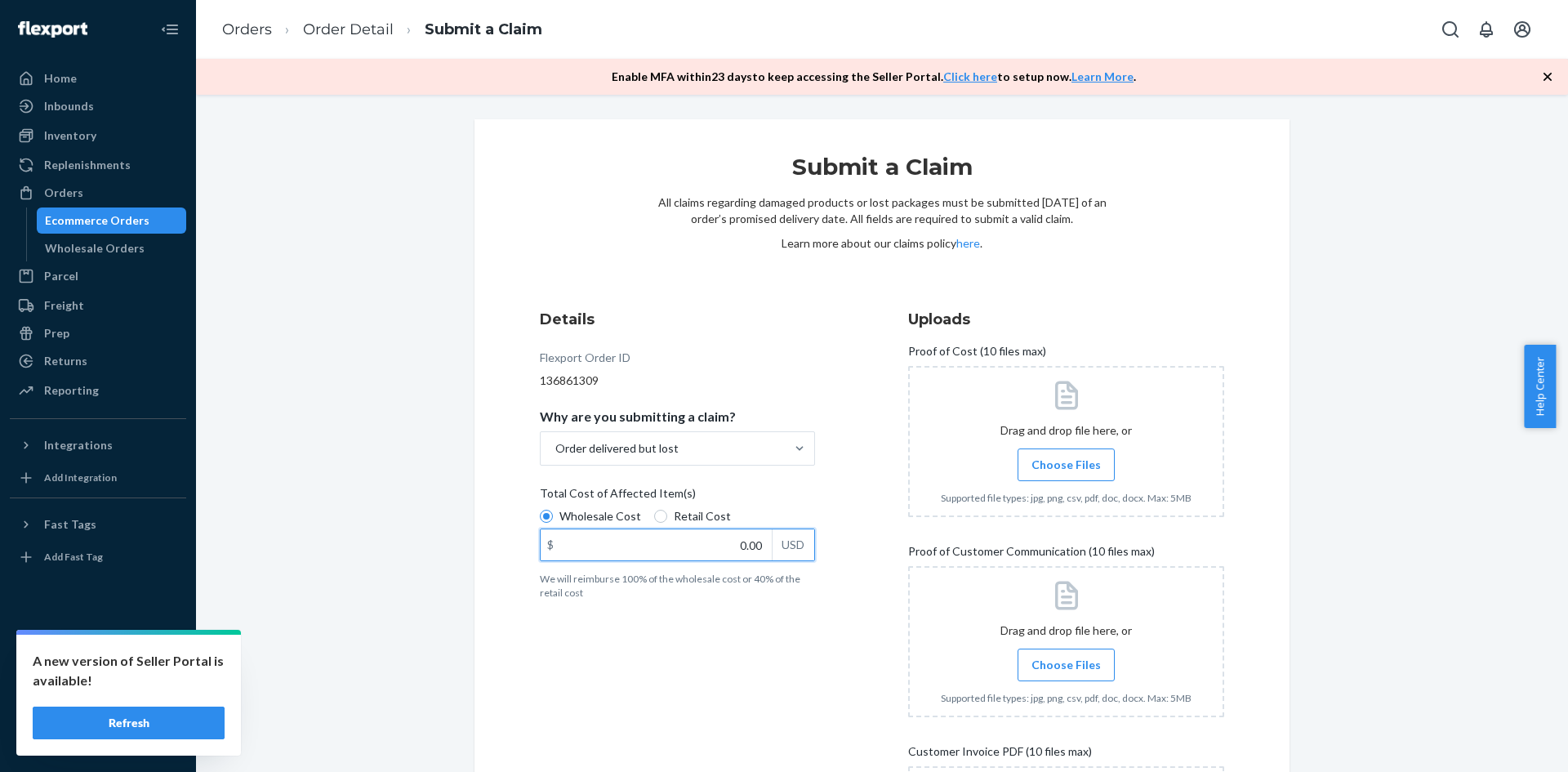
click at [737, 544] on input "0.00" at bounding box center [656, 544] width 231 height 31
type input "6,354.00"
drag, startPoint x: 753, startPoint y: 541, endPoint x: 694, endPoint y: 542, distance: 59.0
click at [694, 542] on input "6,354.00" at bounding box center [656, 544] width 231 height 31
type input "63.54"
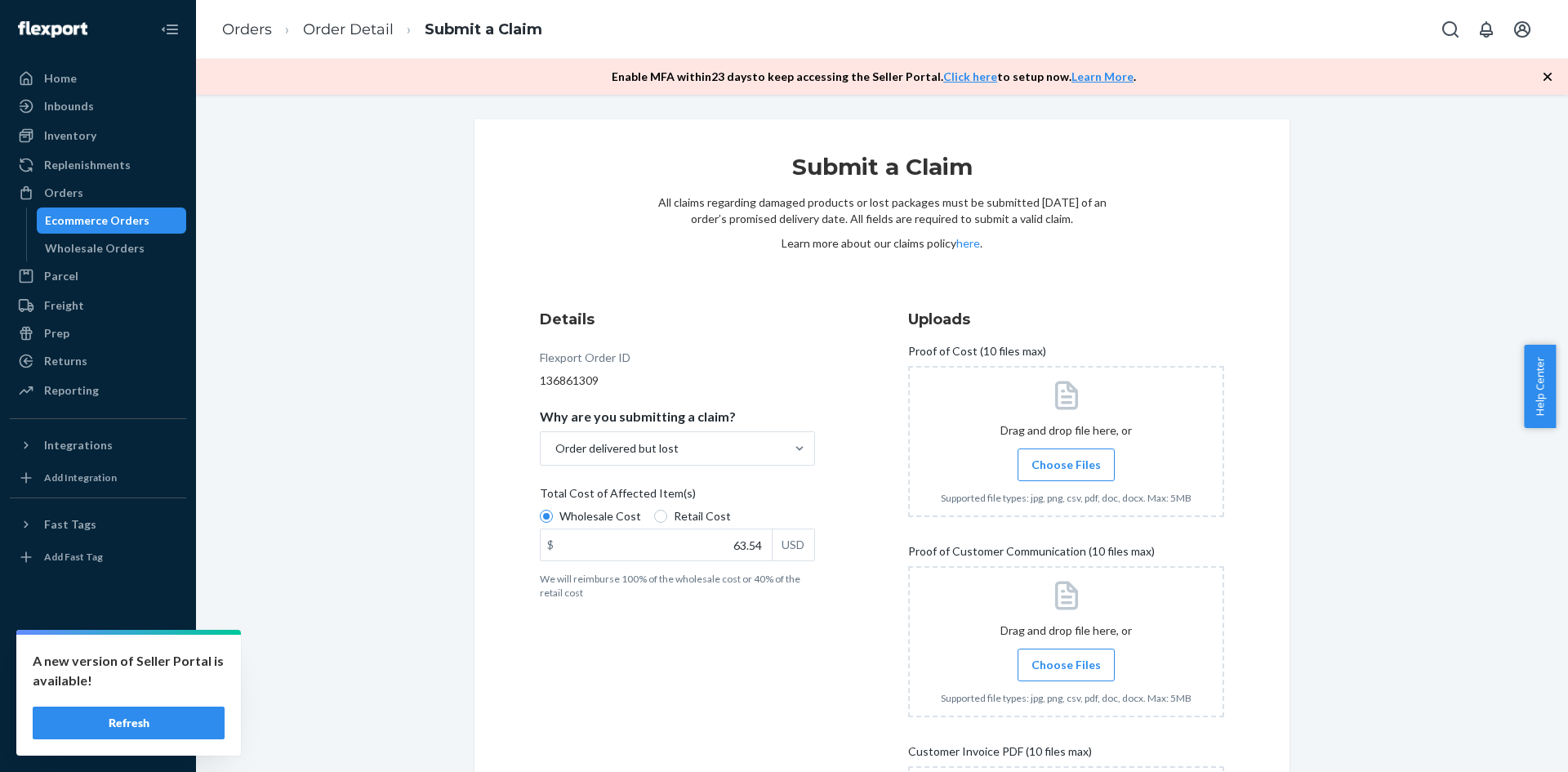
click at [1087, 468] on span "Choose Files" at bounding box center [1066, 464] width 69 height 16
click at [1067, 468] on input "Choose Files" at bounding box center [1066, 464] width 1 height 18
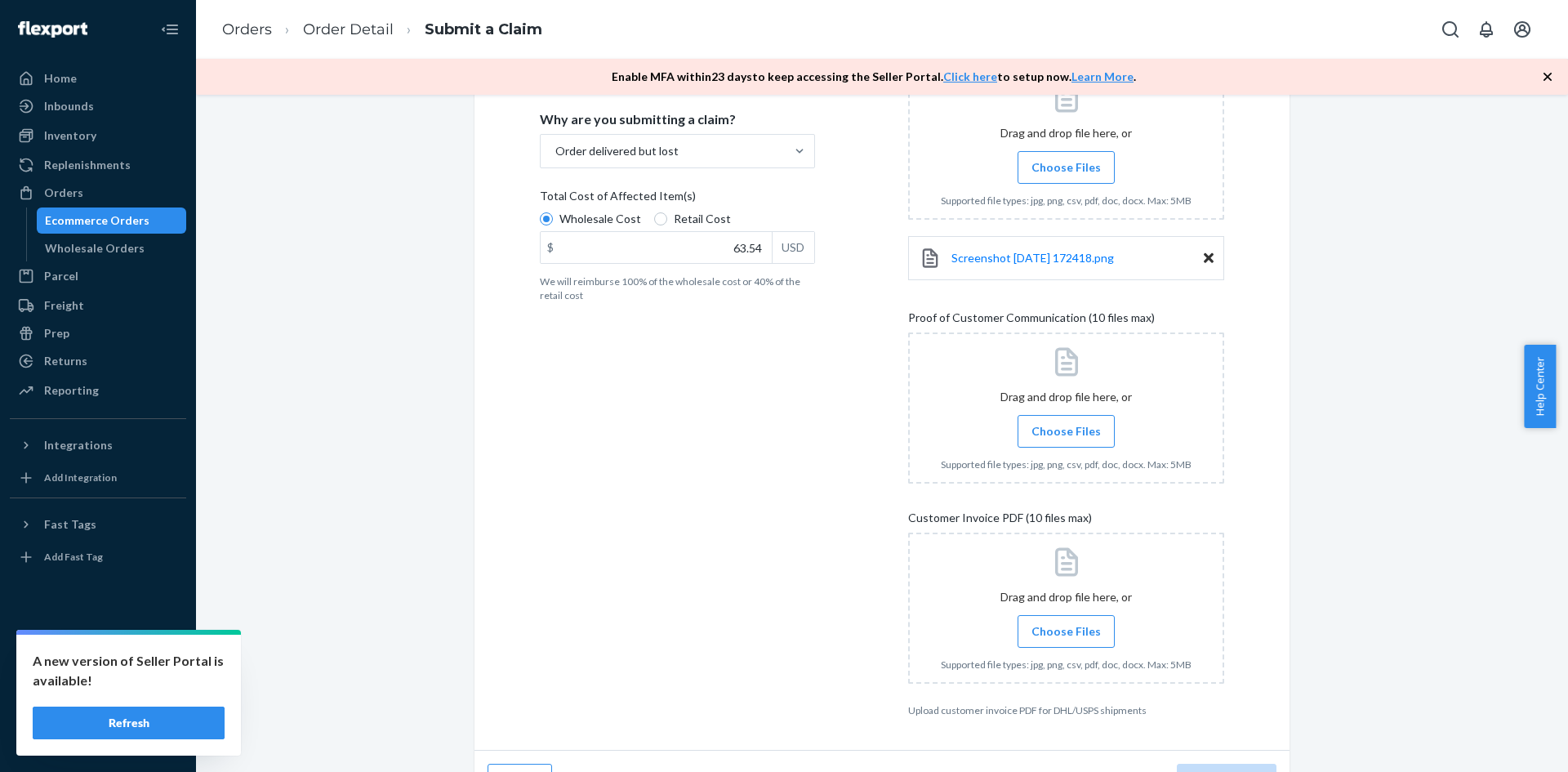
scroll to position [327, 0]
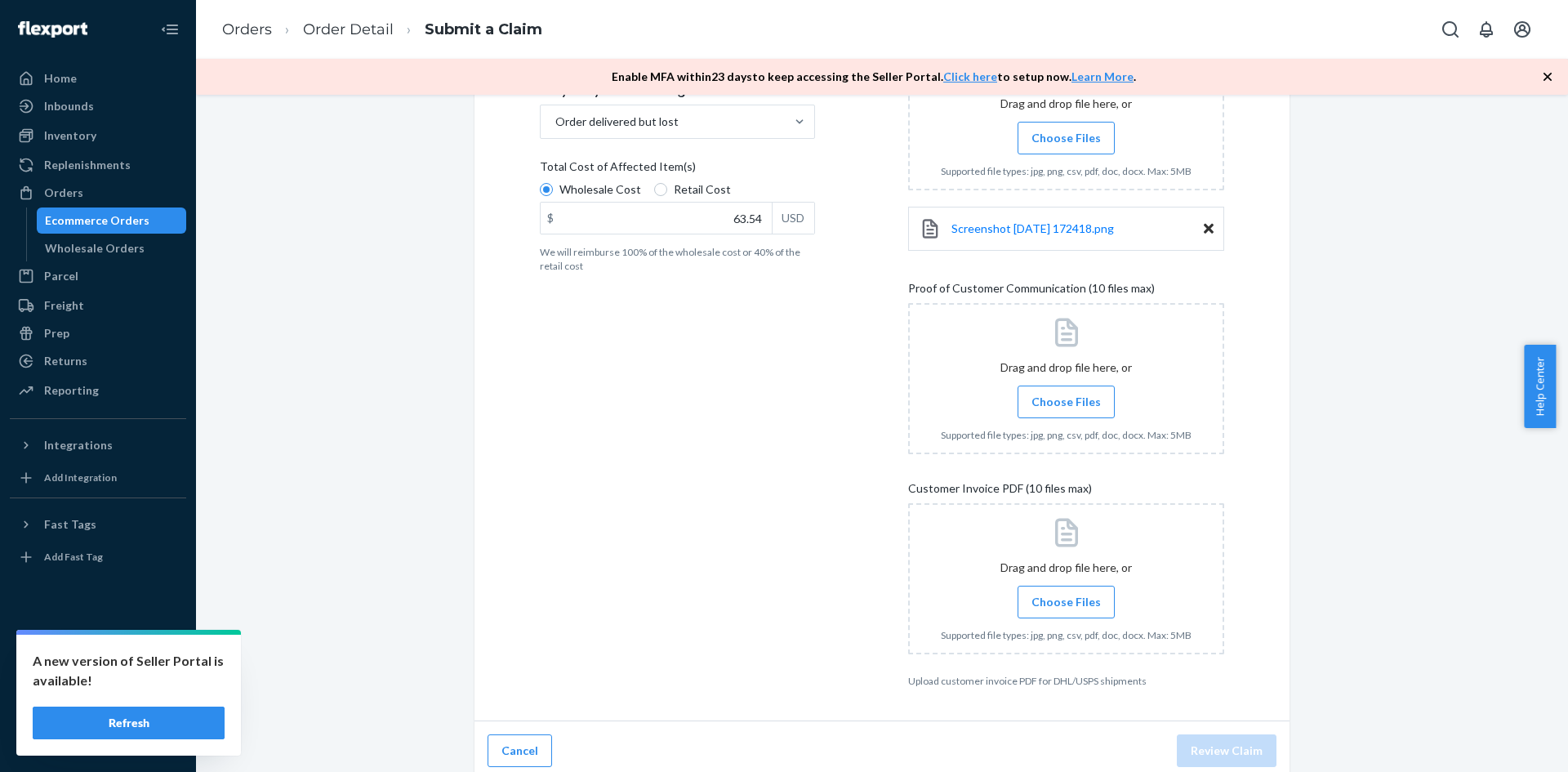
click at [1066, 395] on input "Choose Files" at bounding box center [1066, 401] width 1 height 18
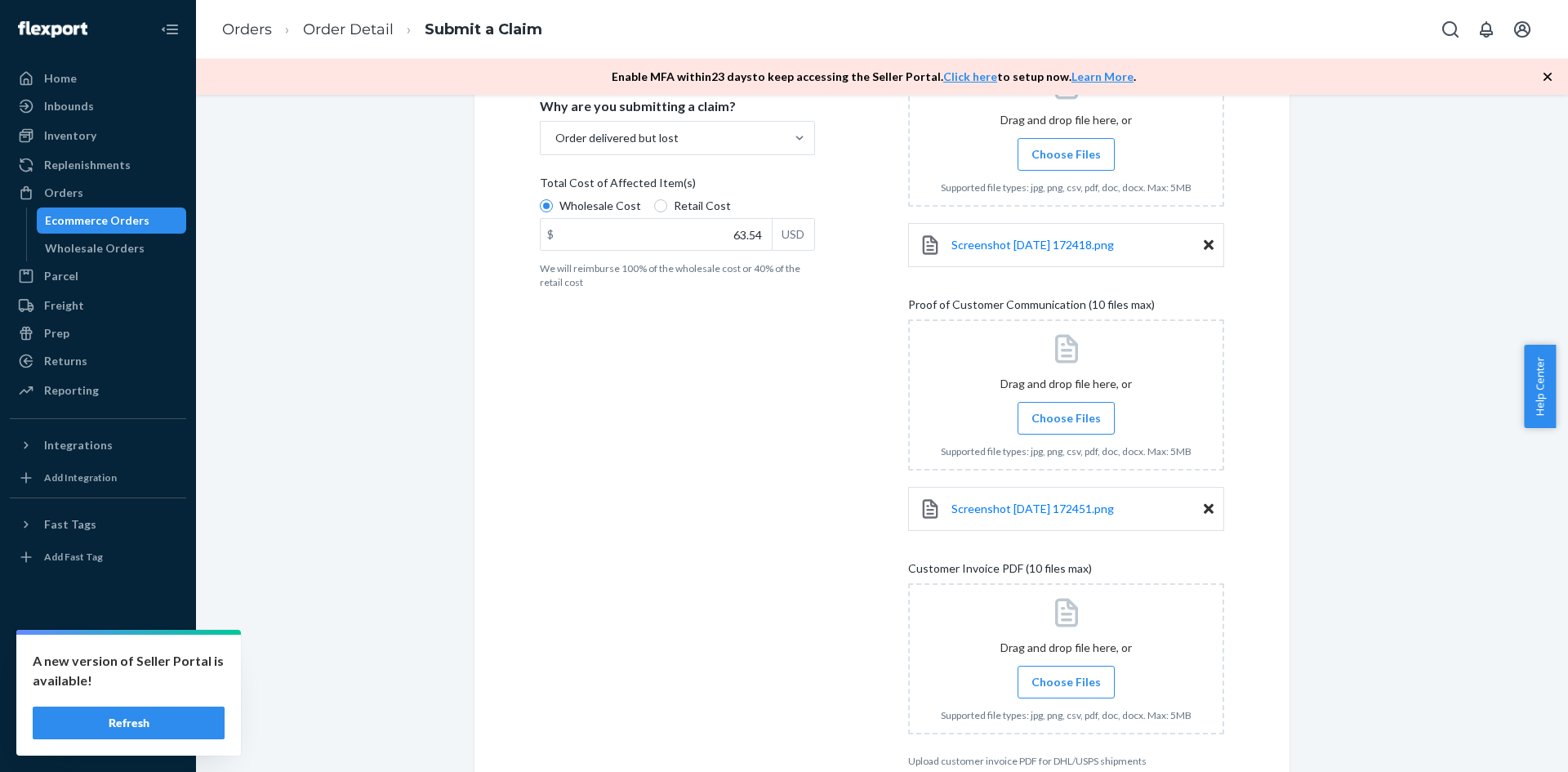
scroll to position [400, 0]
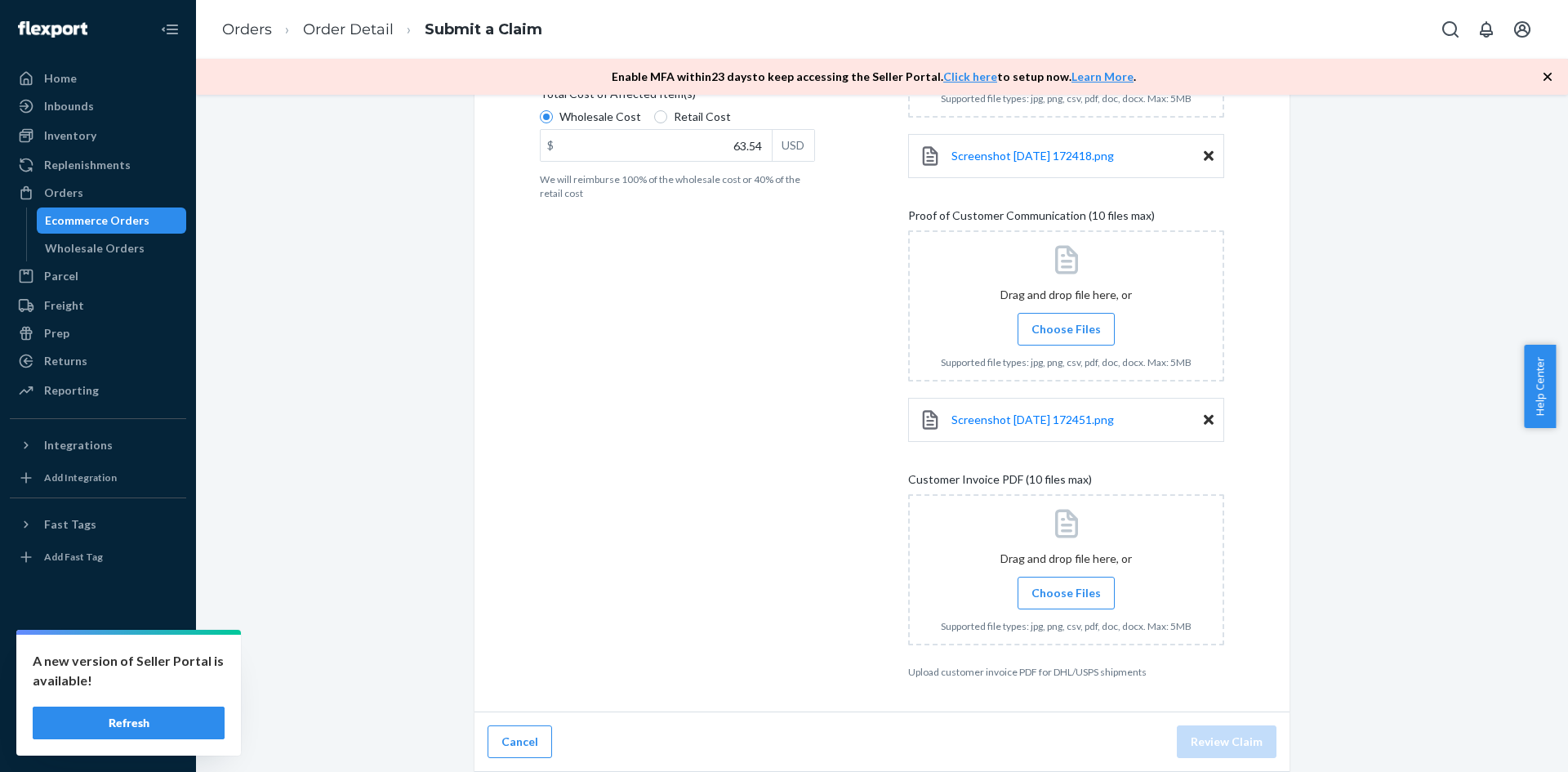
click at [1102, 696] on div "Submit a Claim All claims regarding damaged products or lost packages must be s…" at bounding box center [881, 216] width 815 height 992
drag, startPoint x: 900, startPoint y: 669, endPoint x: 1162, endPoint y: 676, distance: 262.1
click at [1162, 676] on div "Details Flexport Order ID 136861309 Why are you submitting a claim? Order deliv…" at bounding box center [881, 294] width 684 height 769
drag, startPoint x: 756, startPoint y: 420, endPoint x: 747, endPoint y: 406, distance: 16.6
click at [756, 419] on div "Details Flexport Order ID 136861309 Why are you submitting a claim? Order deliv…" at bounding box center [698, 294] width 316 height 789
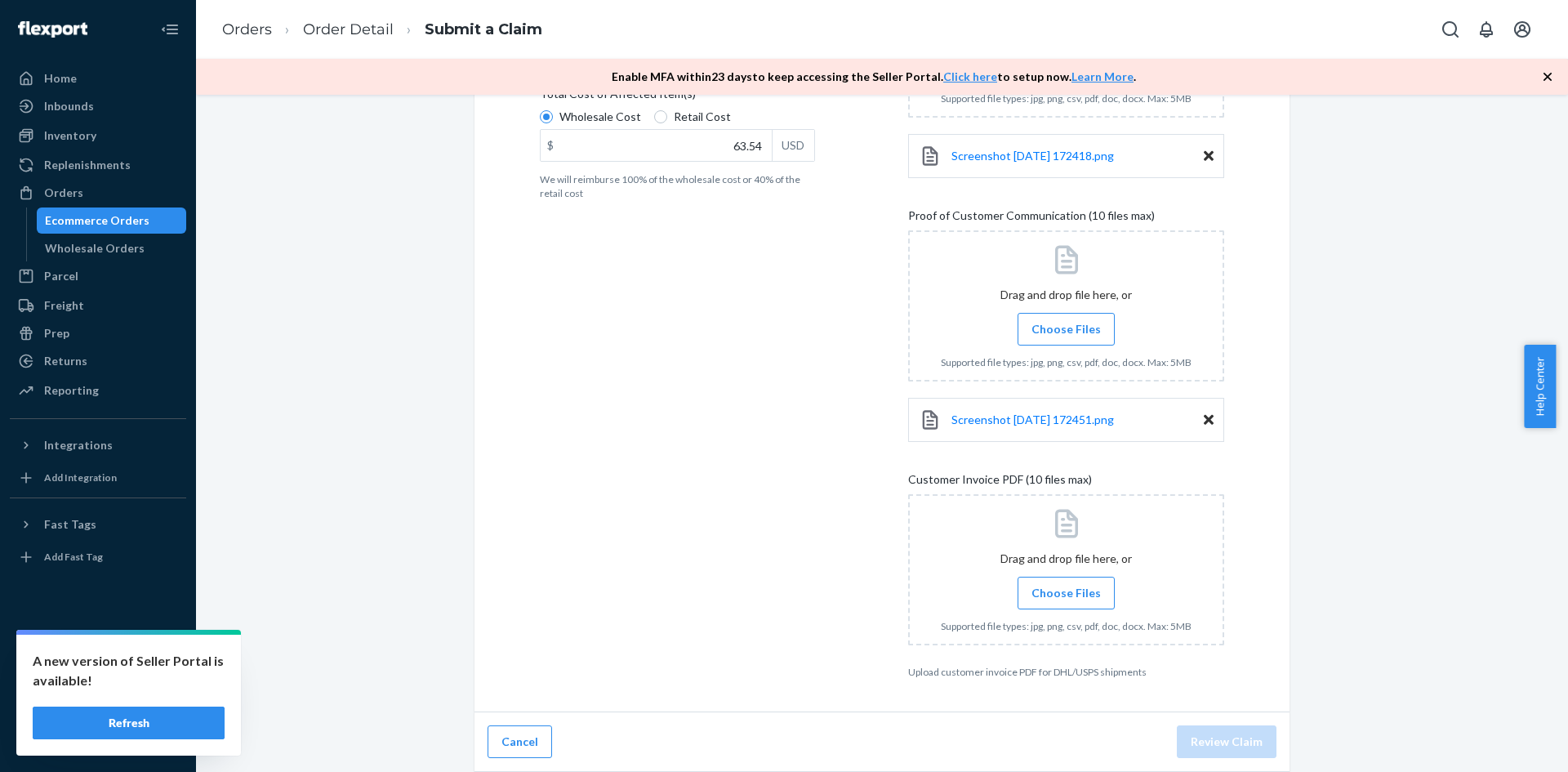
click at [1076, 598] on span "Choose Files" at bounding box center [1066, 592] width 69 height 16
click at [1067, 598] on input "Choose Files" at bounding box center [1066, 592] width 1 height 18
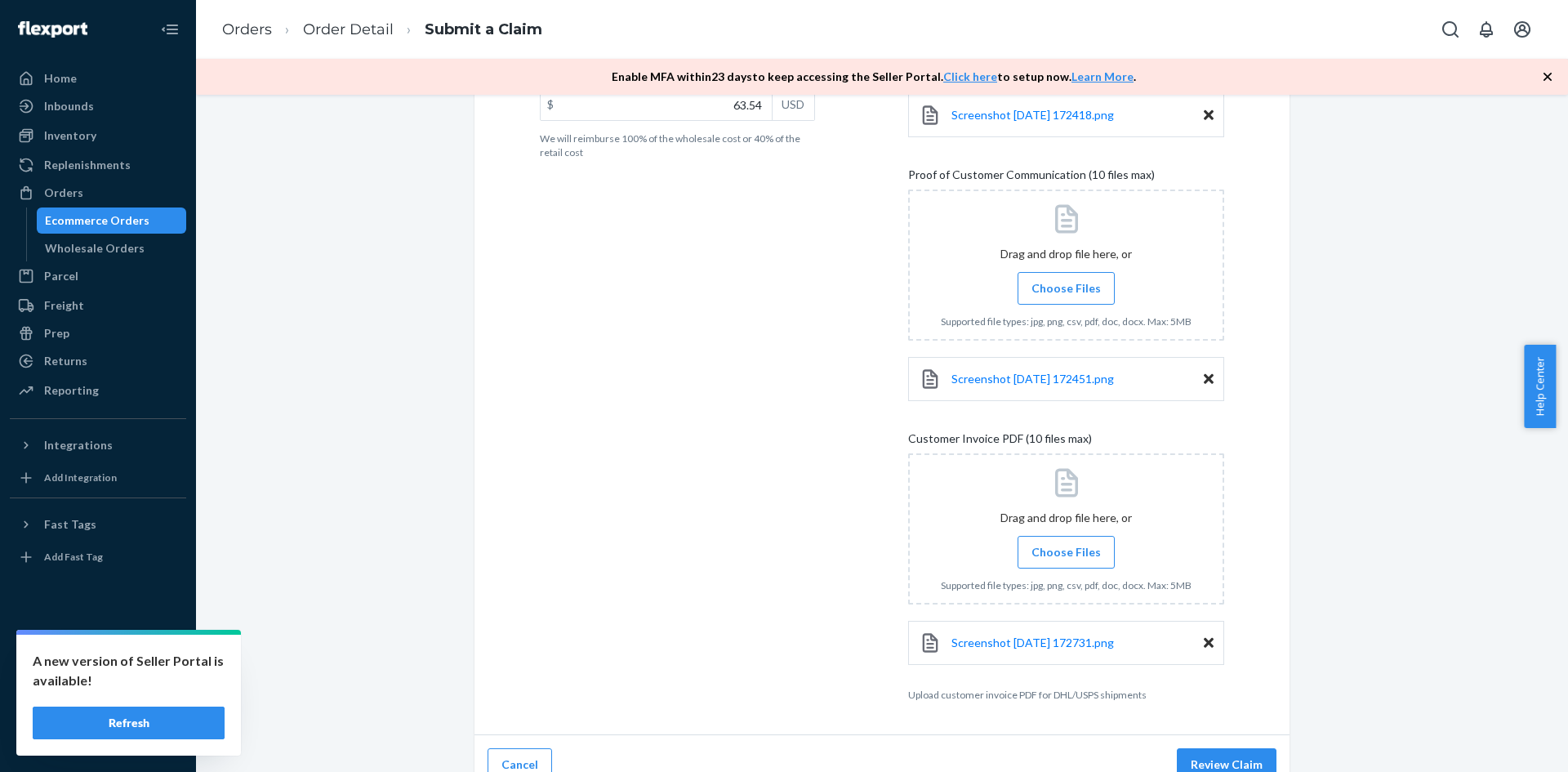
scroll to position [463, 0]
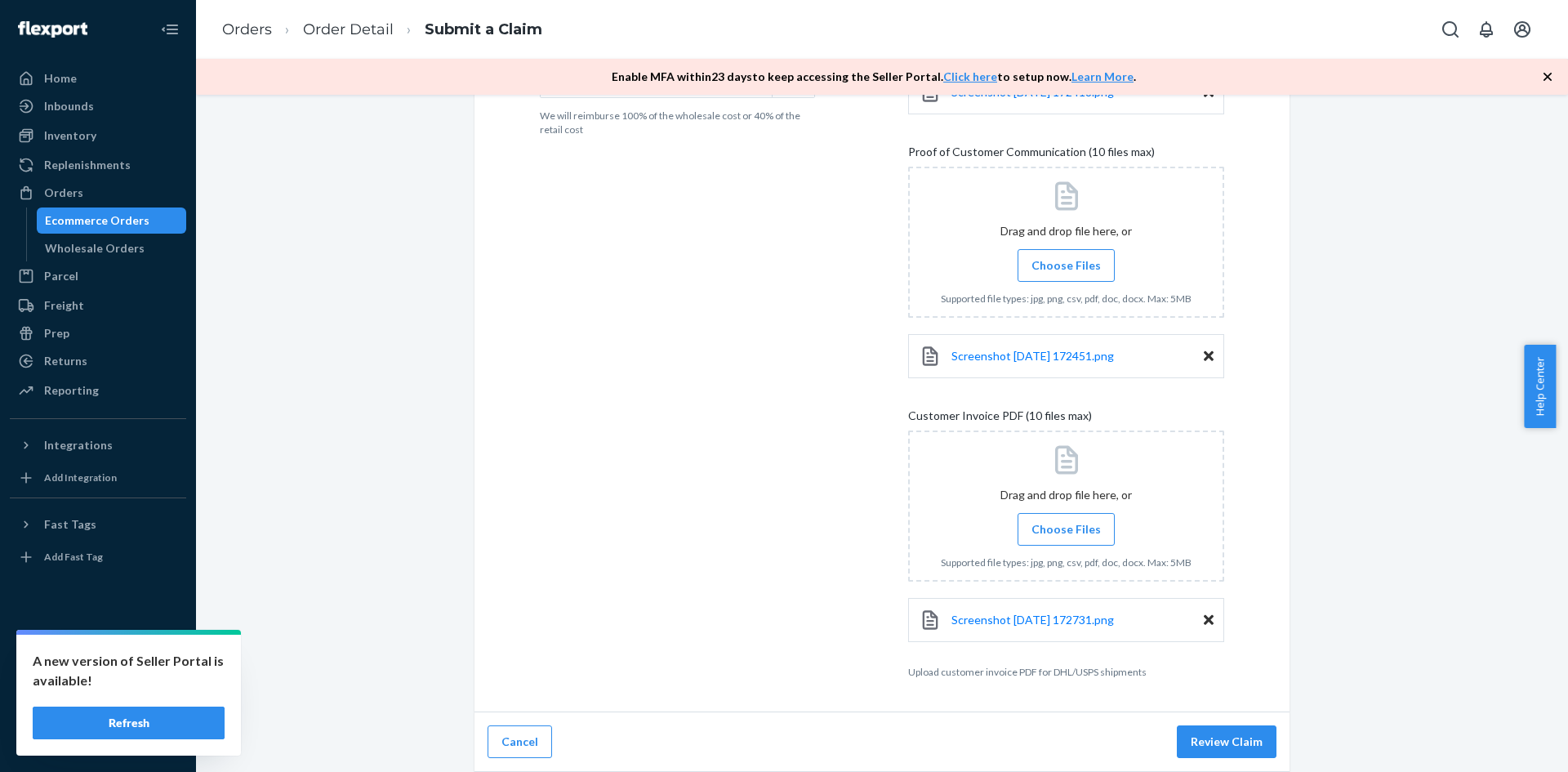
click at [1056, 529] on span "Choose Files" at bounding box center [1066, 529] width 69 height 16
click at [1066, 529] on input "Choose Files" at bounding box center [1066, 529] width 1 height 18
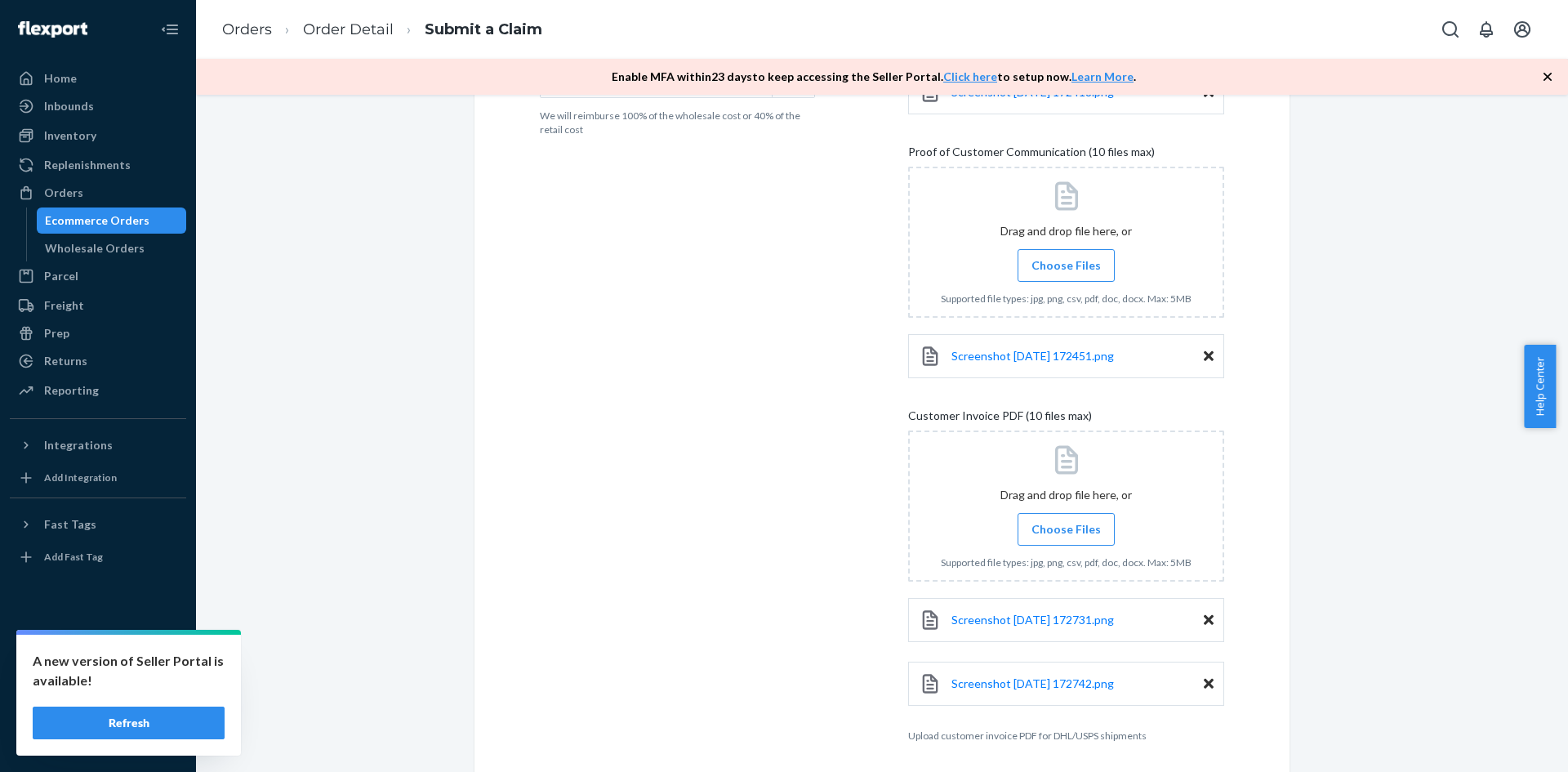
click at [1075, 526] on span "Choose Files" at bounding box center [1066, 529] width 69 height 16
click at [1067, 526] on input "Choose Files" at bounding box center [1066, 529] width 1 height 18
click at [1192, 613] on div "Screenshot [DATE] 172731.png" at bounding box center [1066, 619] width 316 height 44
click at [1061, 537] on label "Choose Files" at bounding box center [1066, 529] width 97 height 33
click at [1066, 537] on input "Choose Files" at bounding box center [1066, 529] width 1 height 18
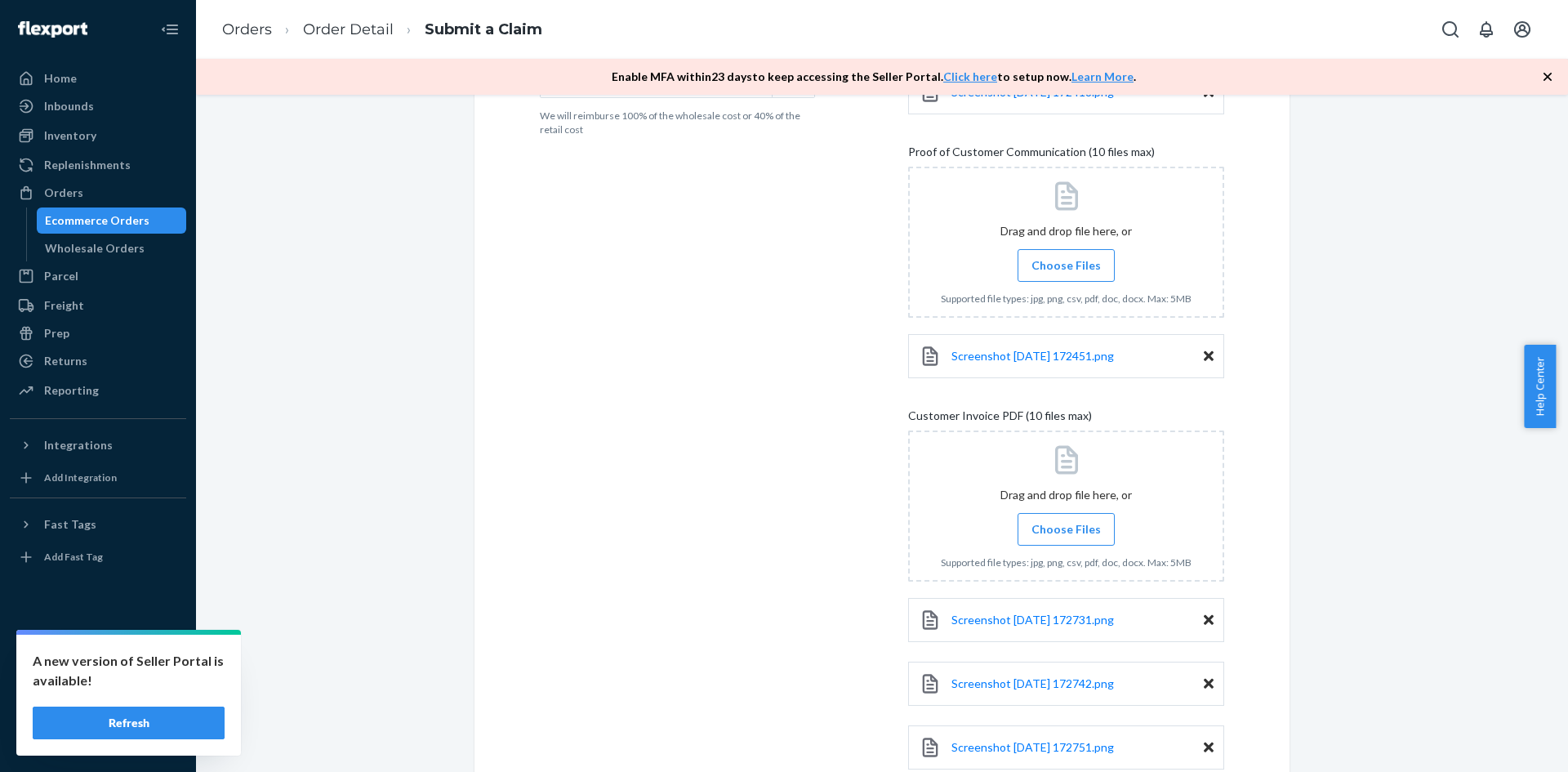
click at [1203, 618] on icon at bounding box center [1208, 620] width 9 height 15
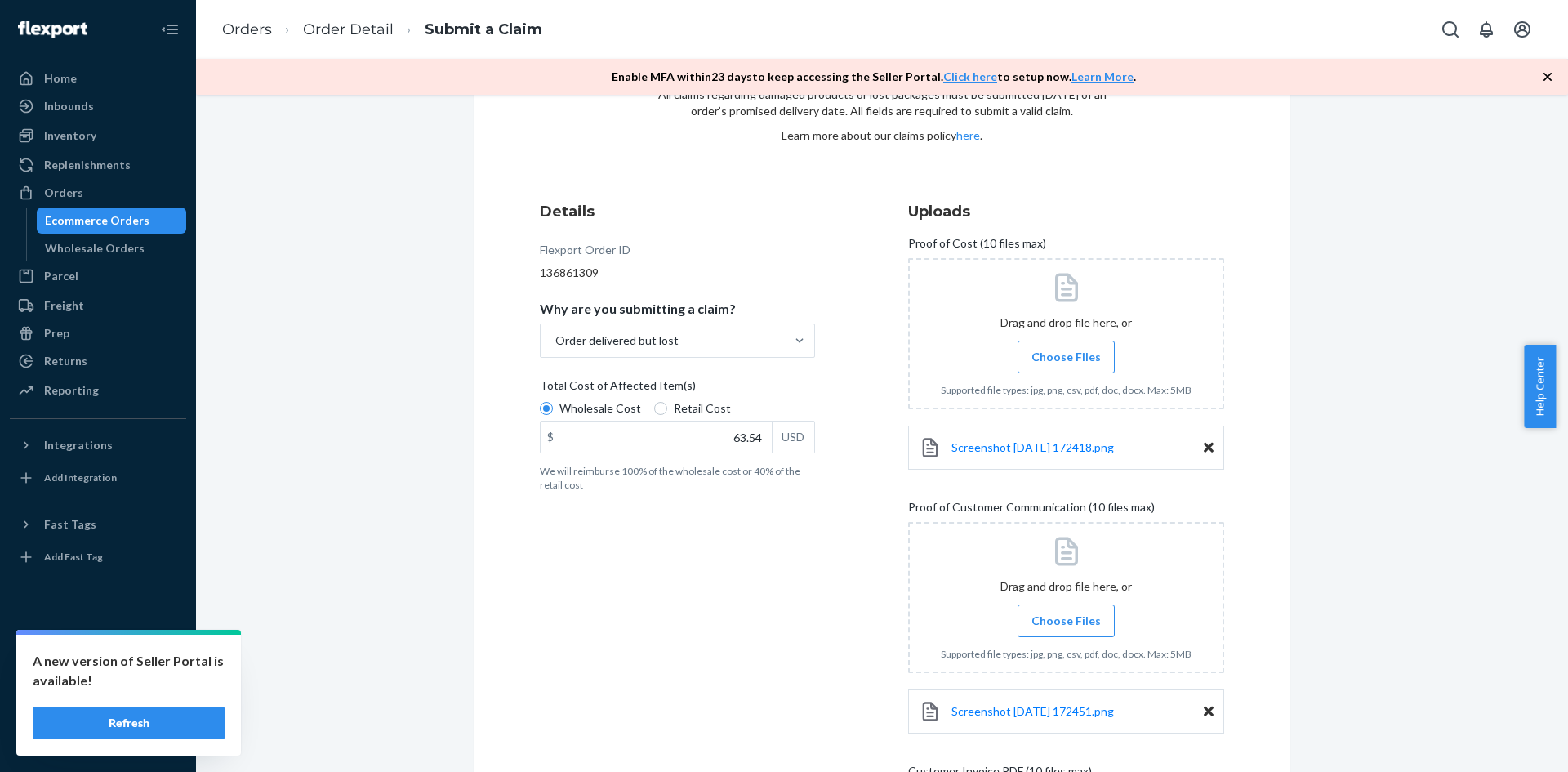
scroll to position [0, 0]
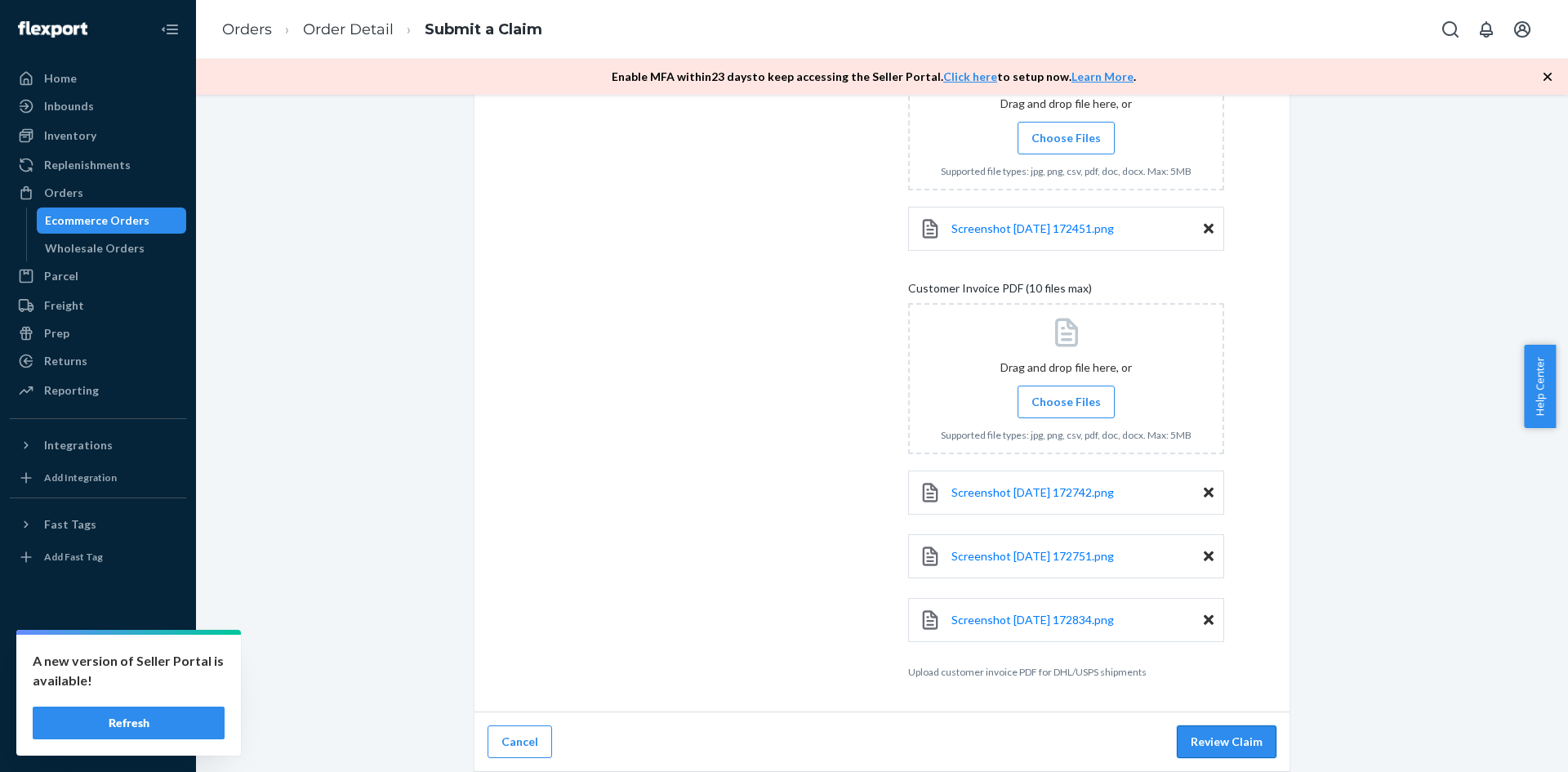
click at [1222, 737] on button "Review Claim" at bounding box center [1227, 741] width 99 height 33
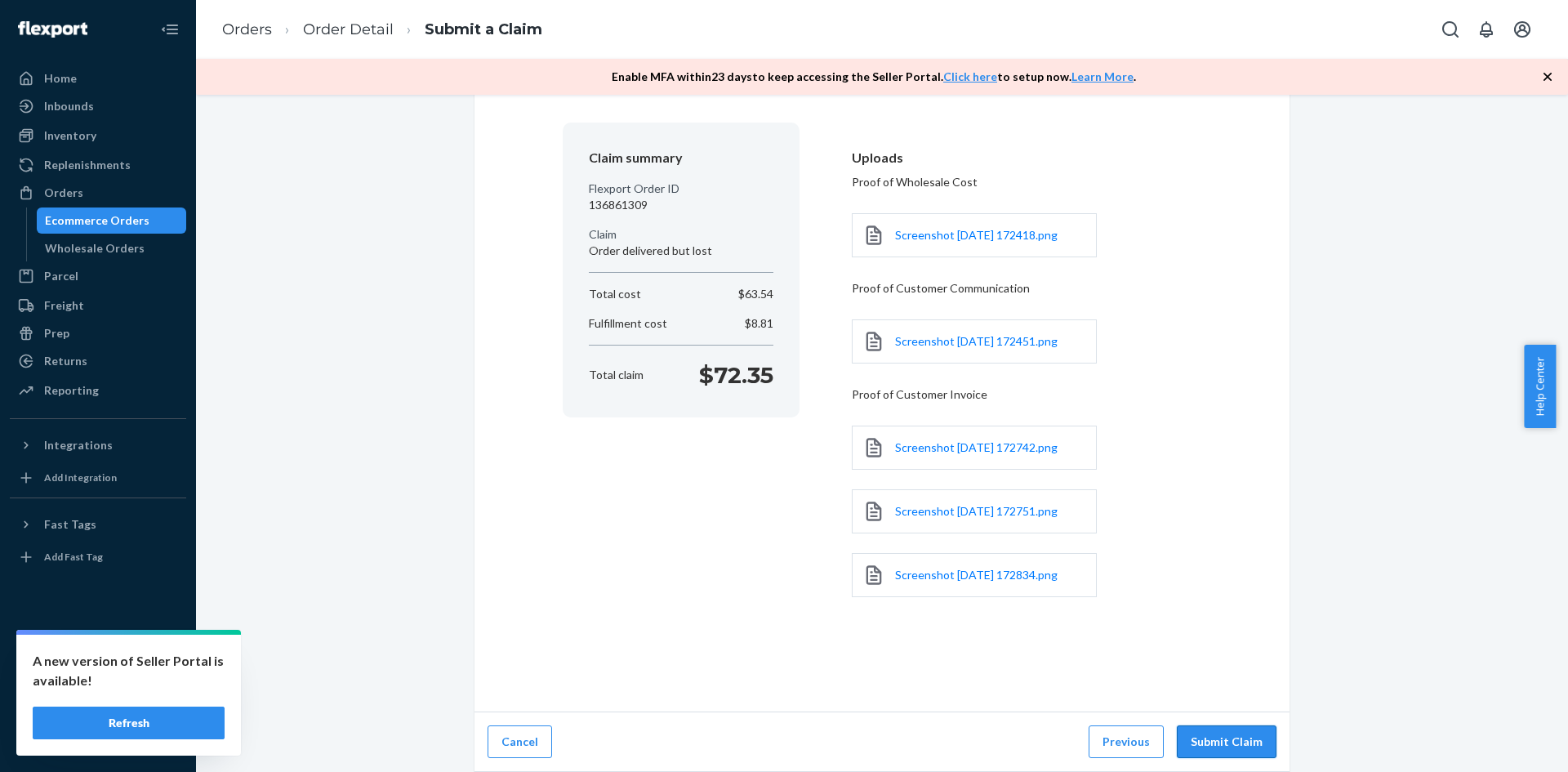
click at [1219, 736] on button "Submit Claim" at bounding box center [1227, 741] width 99 height 33
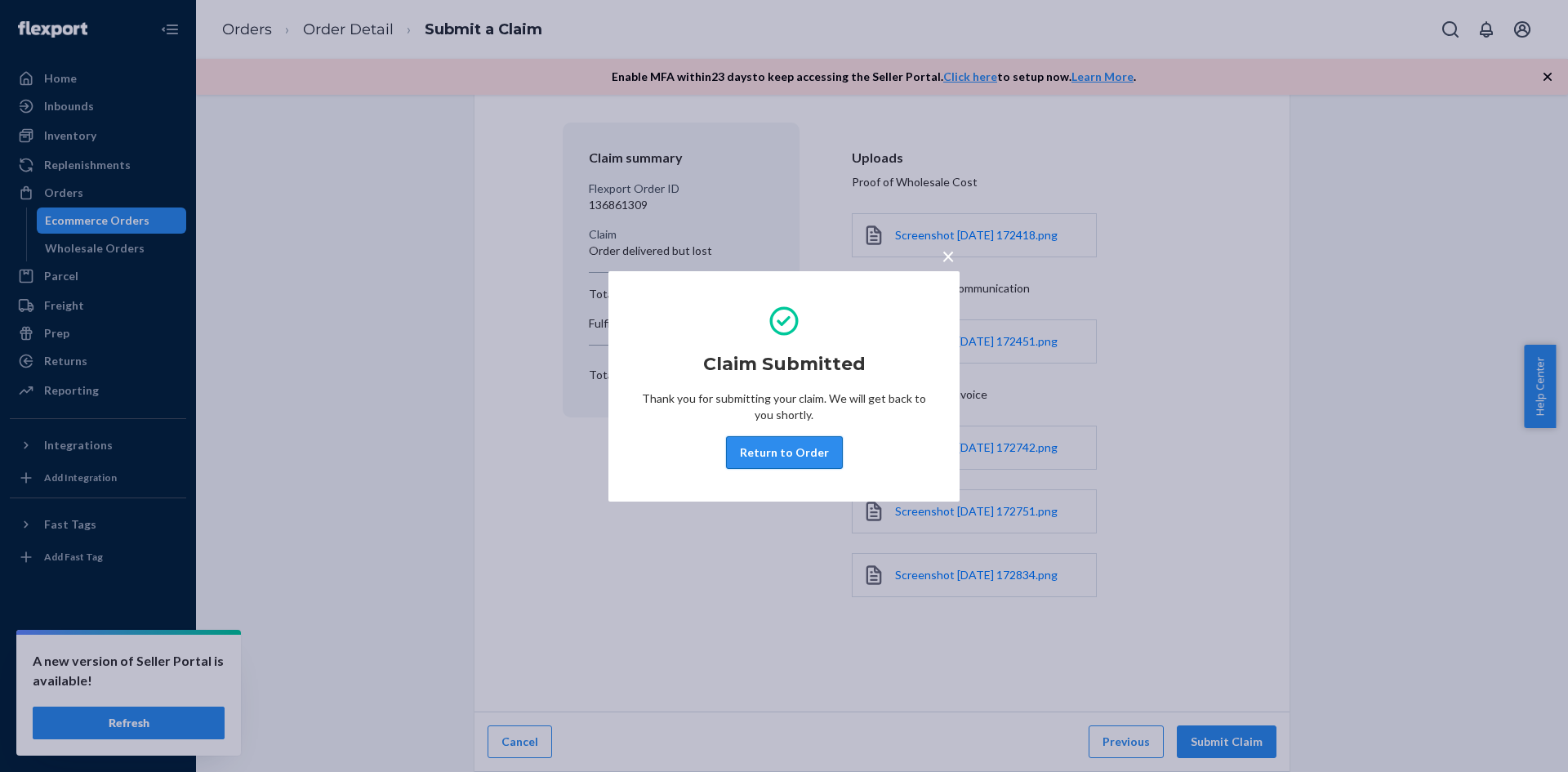
click at [786, 455] on button "Return to Order" at bounding box center [784, 452] width 117 height 33
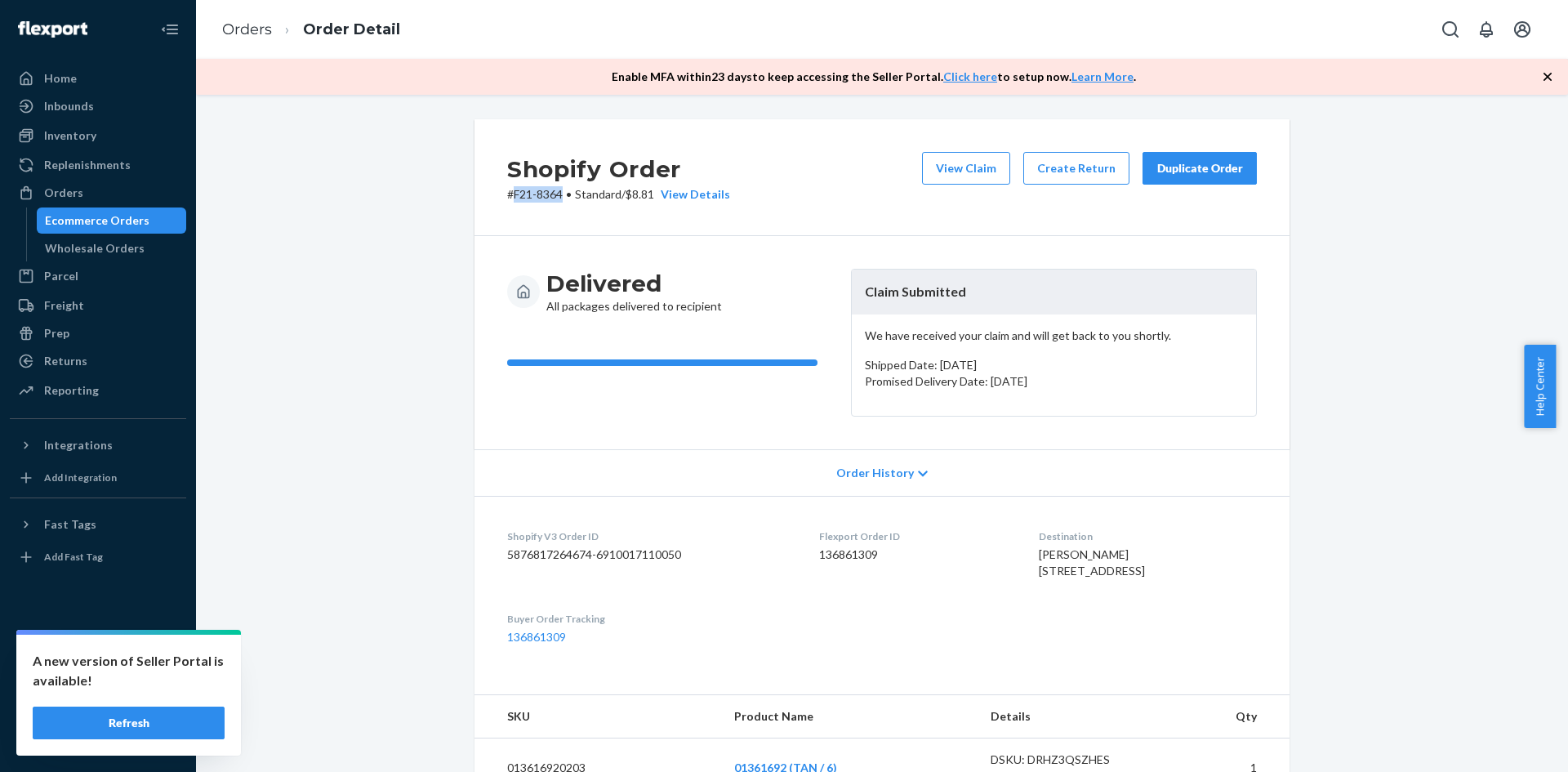
drag, startPoint x: 561, startPoint y: 198, endPoint x: 509, endPoint y: 187, distance: 53.2
click at [509, 187] on p "# F21-8364 • Standard / $8.81 View Details" at bounding box center [618, 194] width 223 height 16
copy p "F21-8364"
click at [84, 184] on div "Orders" at bounding box center [97, 193] width 173 height 22
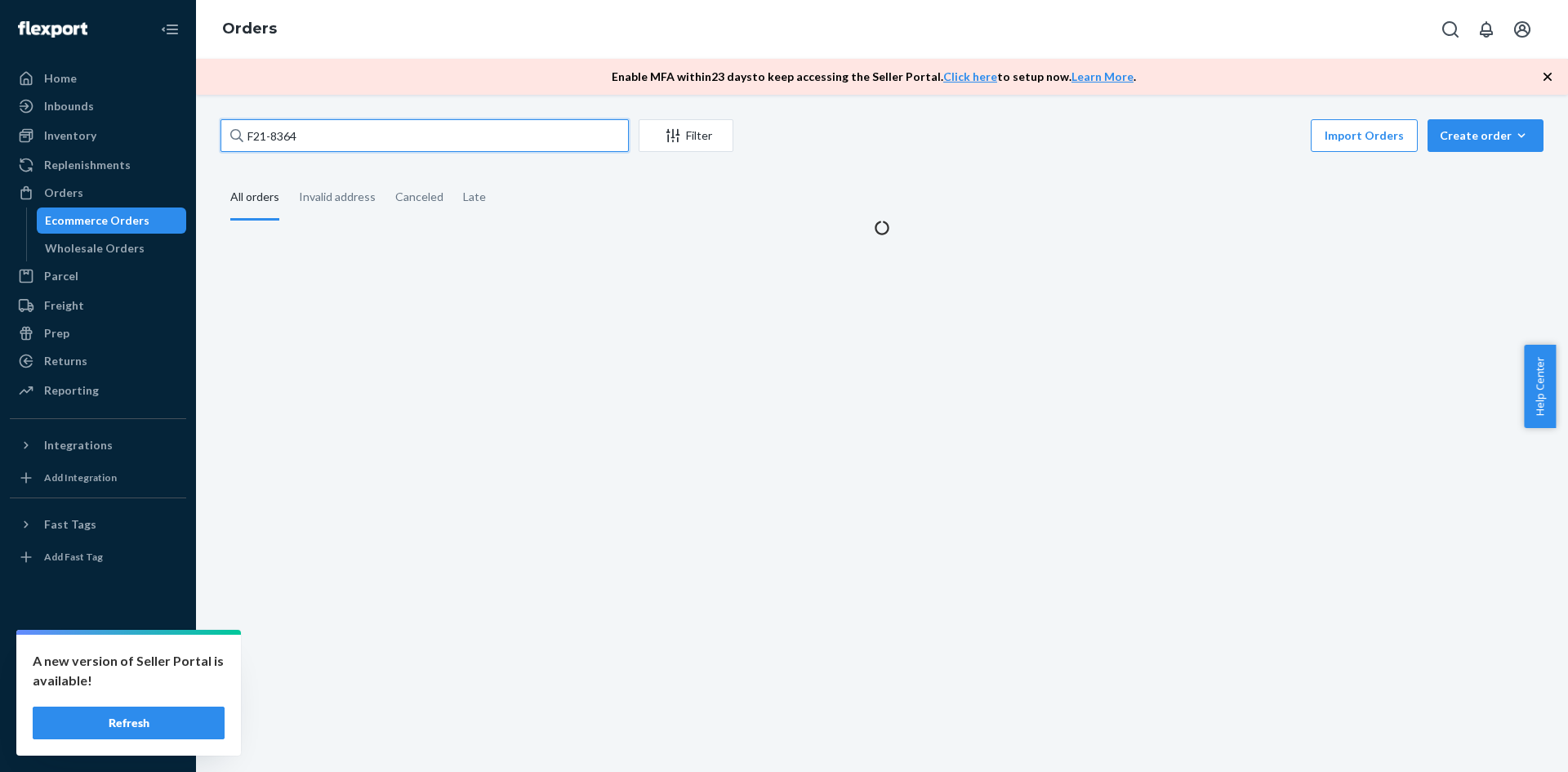
click at [333, 134] on input "F21-8364" at bounding box center [425, 135] width 408 height 33
paste input "5926"
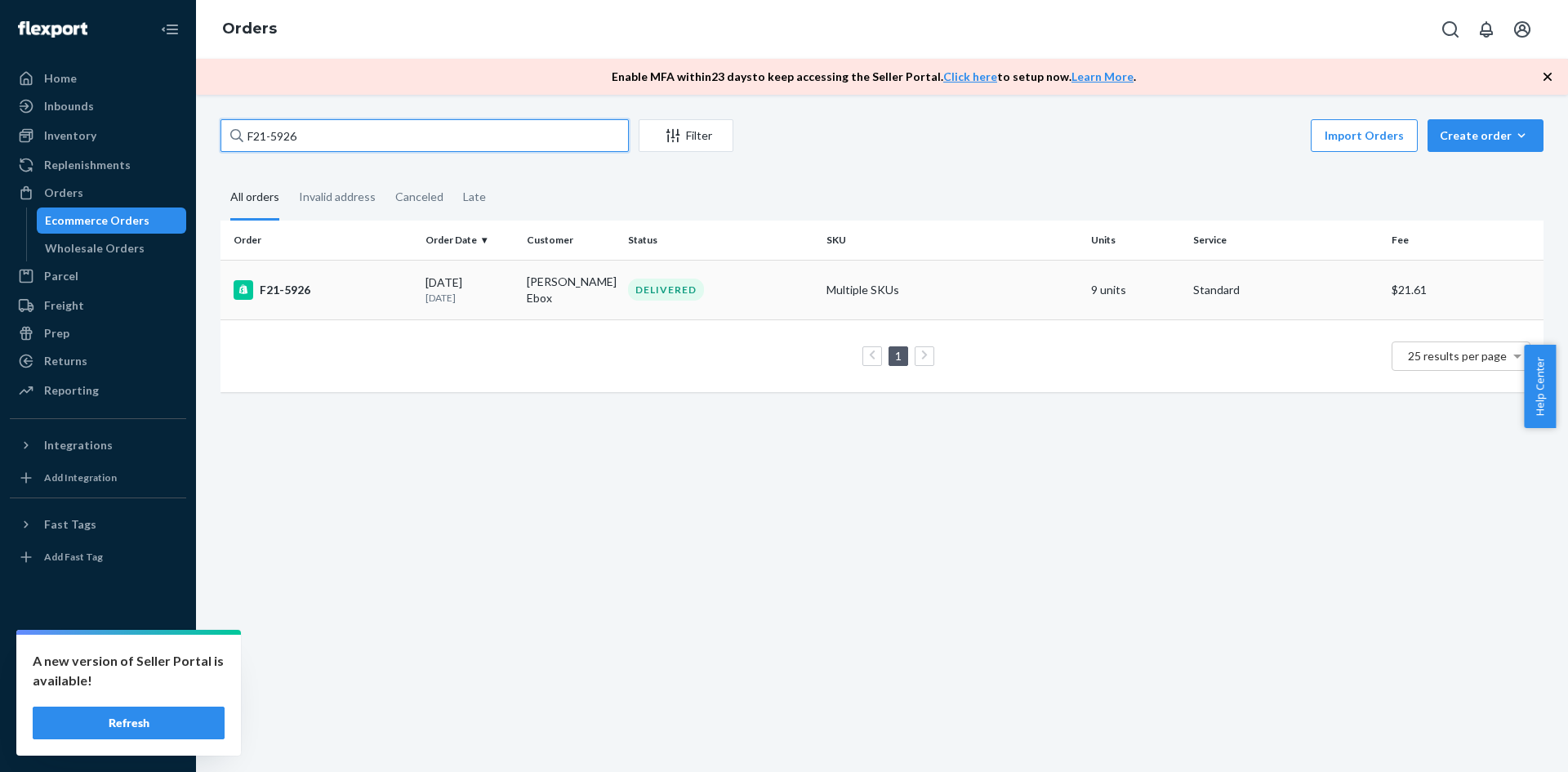
type input "F21-5926"
click at [275, 287] on div "F21-5926" at bounding box center [323, 289] width 179 height 20
